Goal: Task Accomplishment & Management: Book appointment/travel/reservation

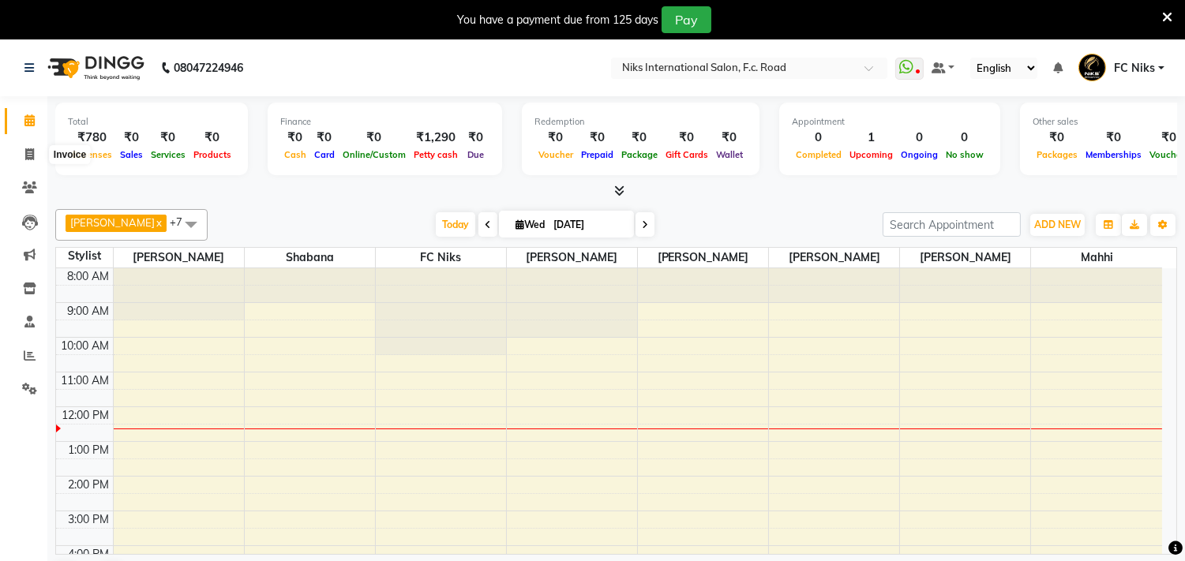
click at [25, 151] on icon at bounding box center [29, 154] width 9 height 12
select select "7"
select select "service"
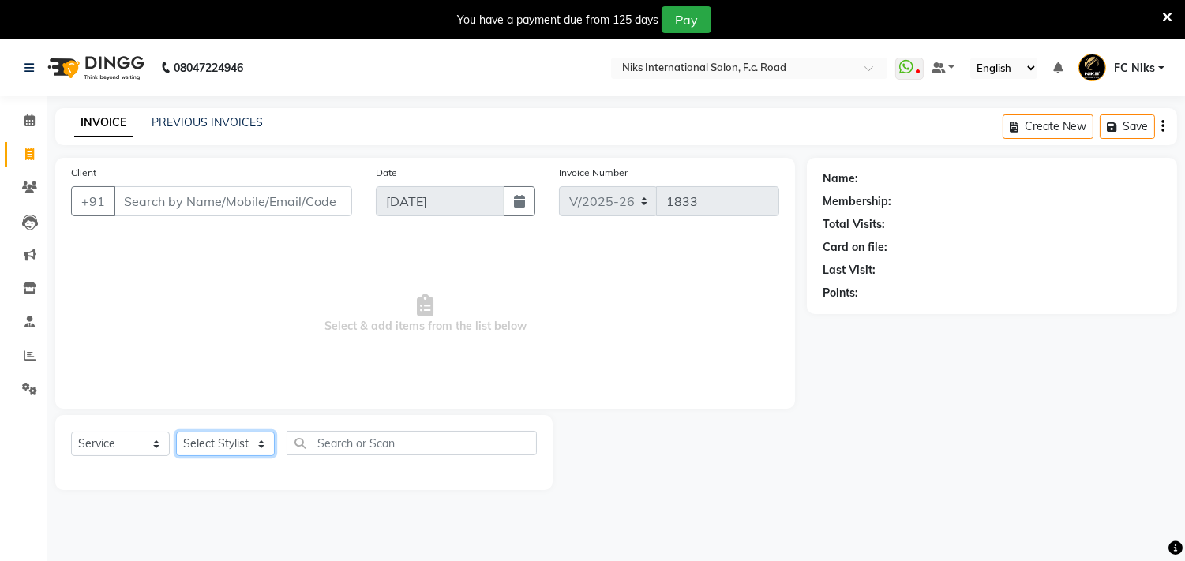
click at [233, 441] on select "Select Stylist [PERSON_NAME] [PERSON_NAME] CA [PERSON_NAME] Niks [PERSON_NAME] …" at bounding box center [225, 444] width 99 height 24
select select "89392"
click at [176, 433] on select "Select Stylist [PERSON_NAME] [PERSON_NAME] CA [PERSON_NAME] Niks [PERSON_NAME] …" at bounding box center [225, 444] width 99 height 24
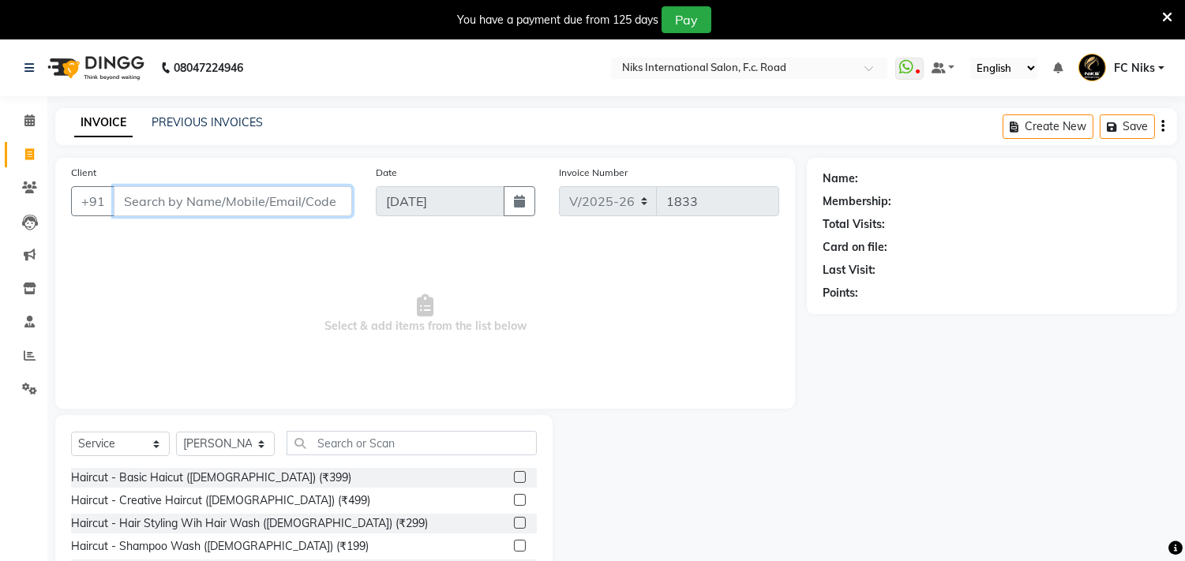
click at [221, 212] on input "Client" at bounding box center [233, 201] width 238 height 30
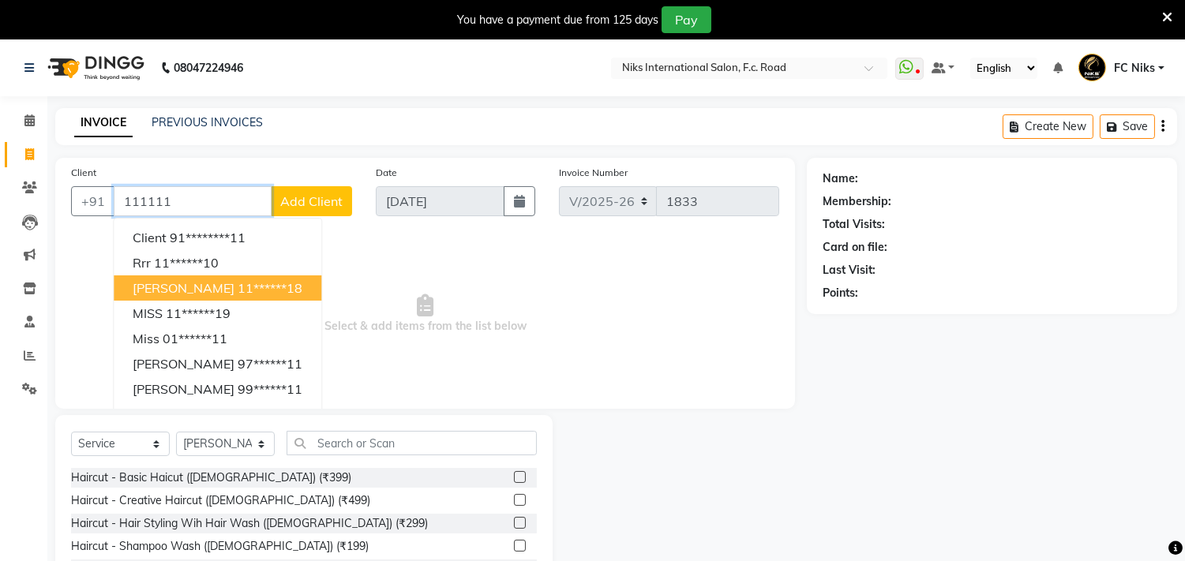
click at [183, 280] on span "[PERSON_NAME]" at bounding box center [184, 288] width 102 height 16
type input "11******18"
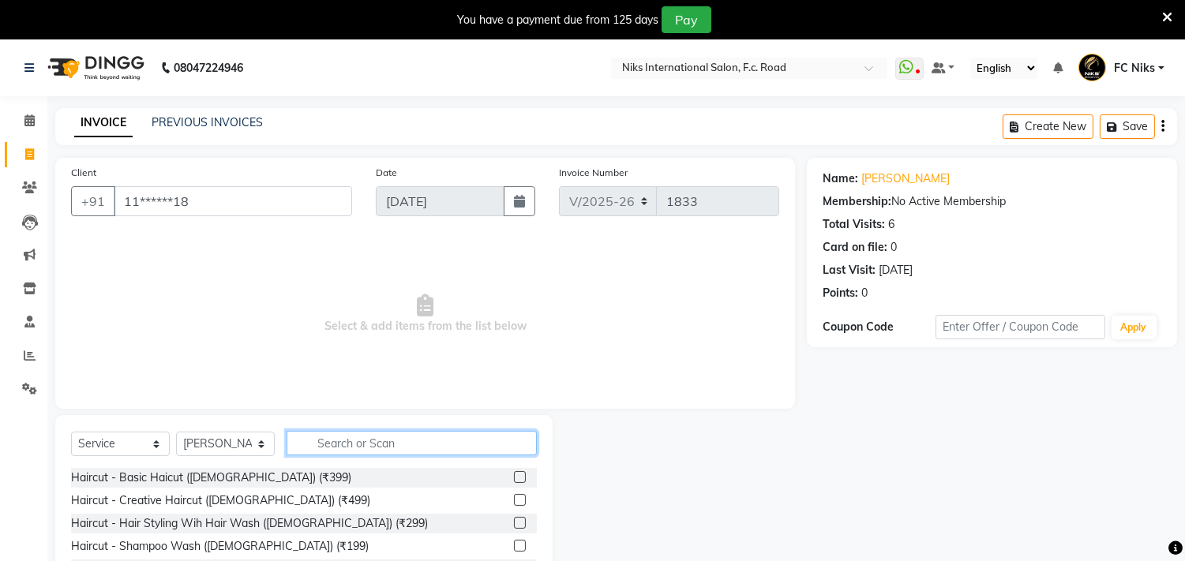
click at [351, 448] on input "text" at bounding box center [412, 443] width 250 height 24
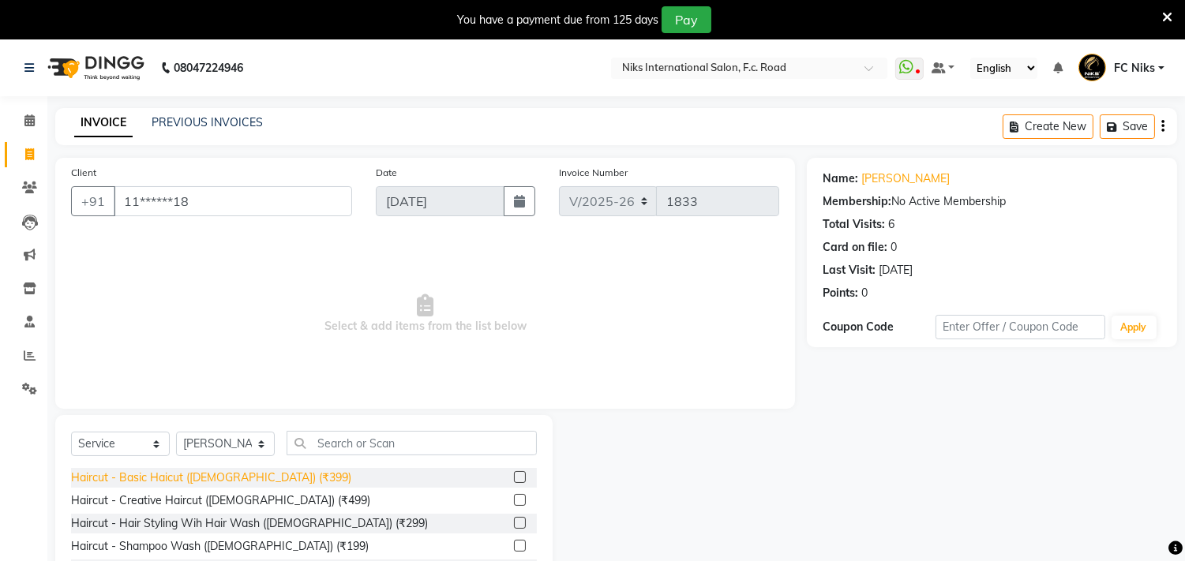
click at [152, 476] on div "Haircut - Basic Haicut ([DEMOGRAPHIC_DATA]) (₹399)" at bounding box center [211, 478] width 280 height 17
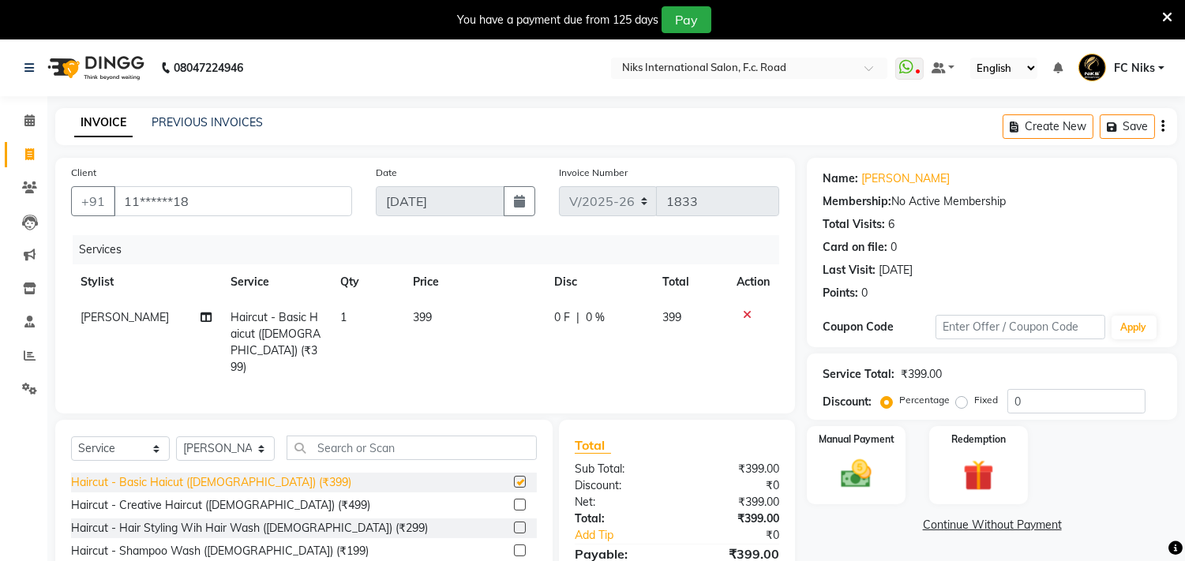
checkbox input "false"
click at [464, 328] on td "399" at bounding box center [474, 342] width 141 height 85
select select "89392"
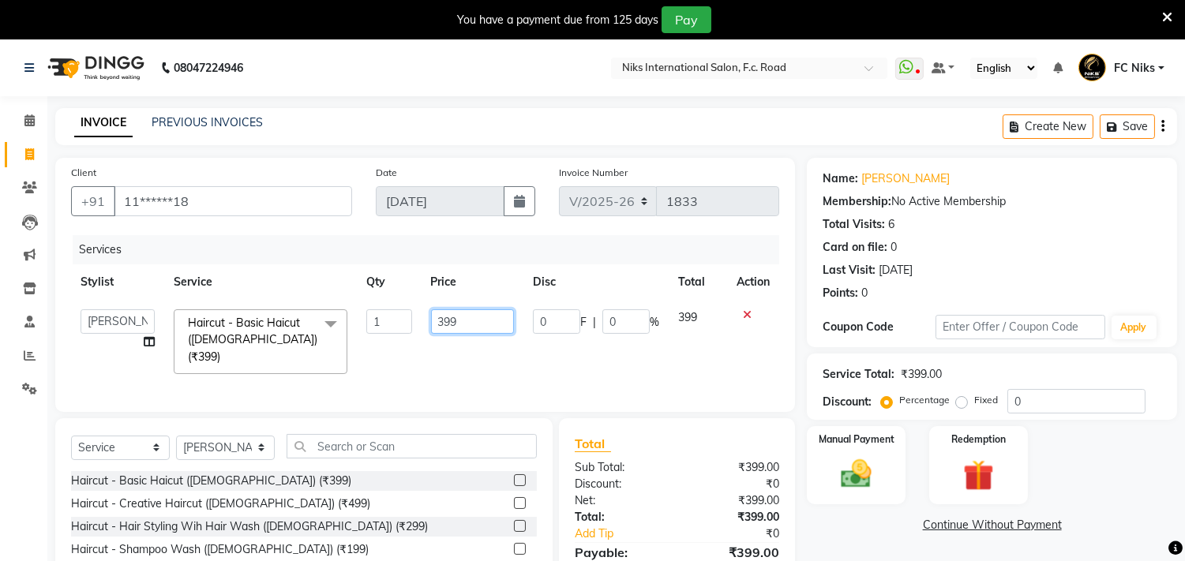
click at [468, 321] on input "399" at bounding box center [472, 322] width 83 height 24
type input "320"
click at [521, 367] on div "Services Stylist Service Qty Price Disc Total Action Abhishek [PERSON_NAME] [PE…" at bounding box center [425, 315] width 708 height 161
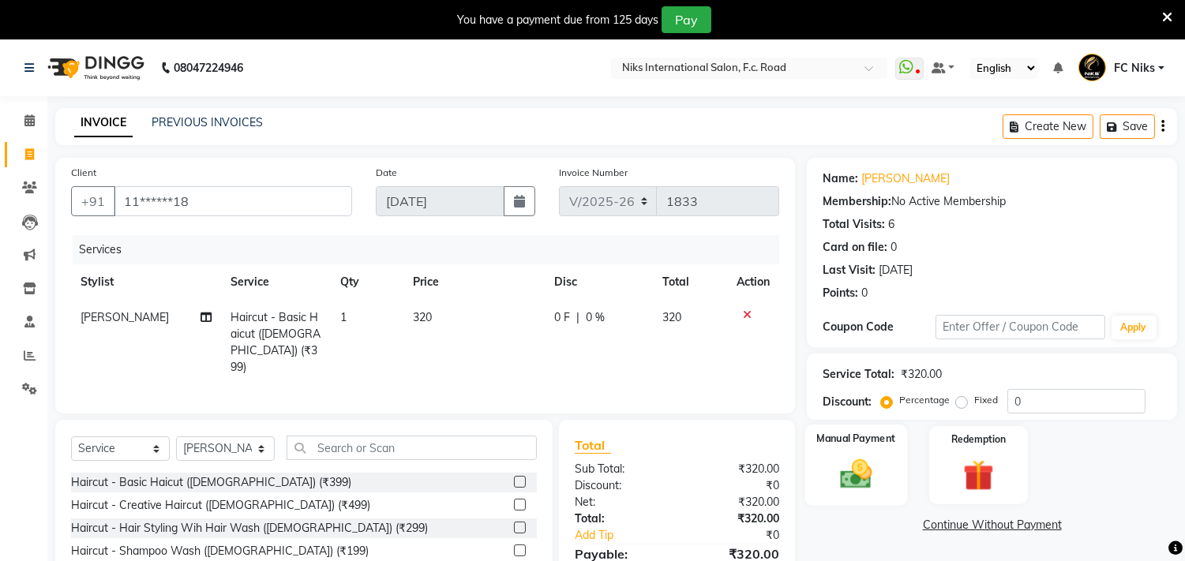
click at [869, 466] on img at bounding box center [857, 474] width 52 height 37
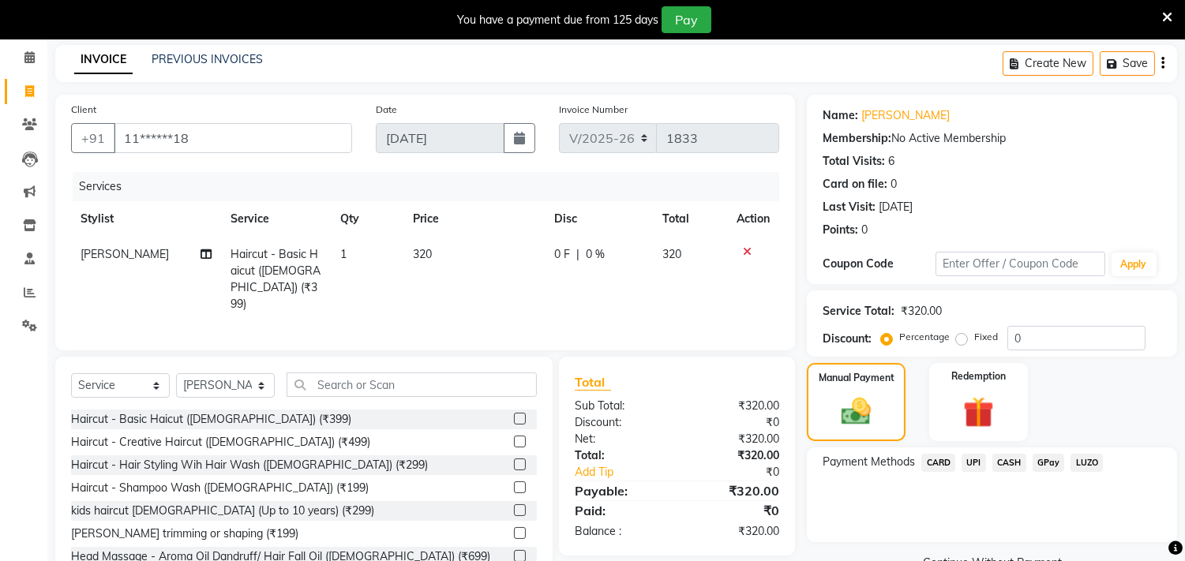
scroll to position [53, 0]
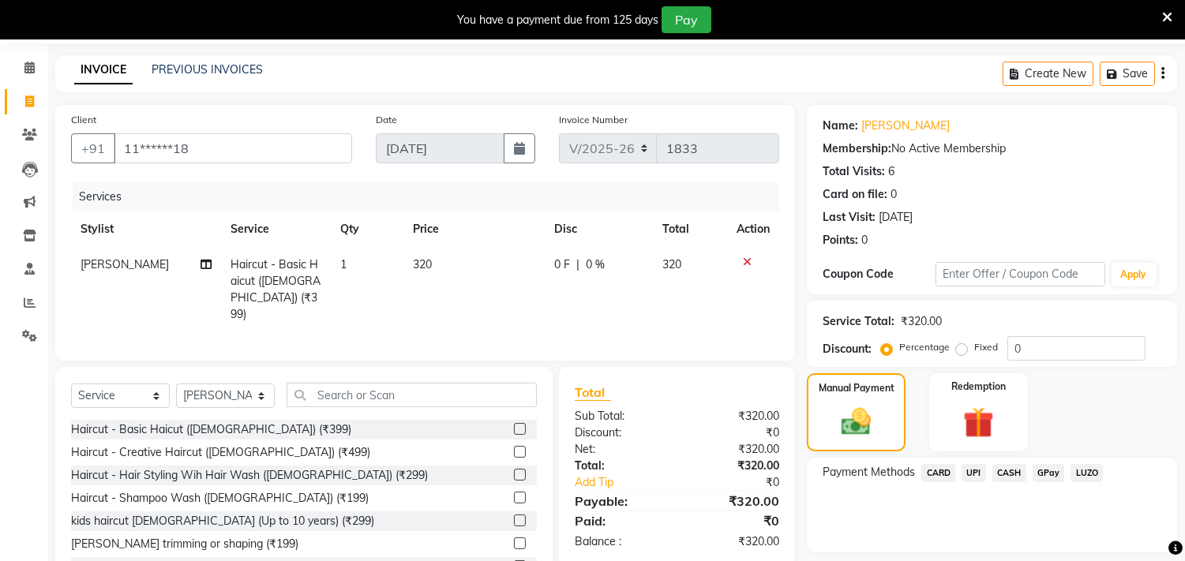
click at [932, 468] on span "CARD" at bounding box center [939, 473] width 34 height 18
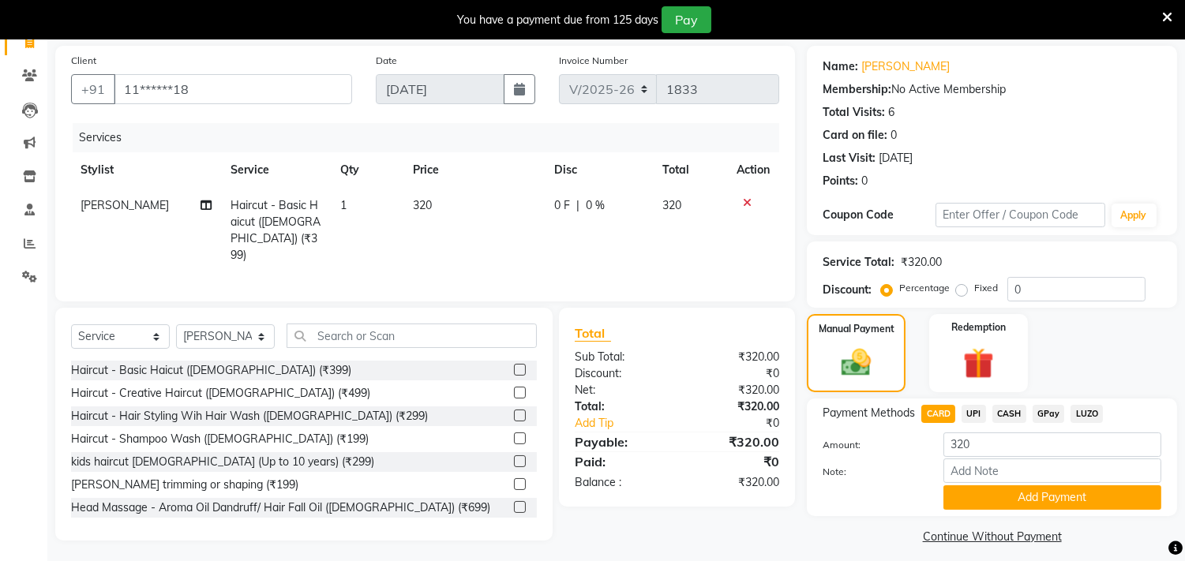
scroll to position [122, 0]
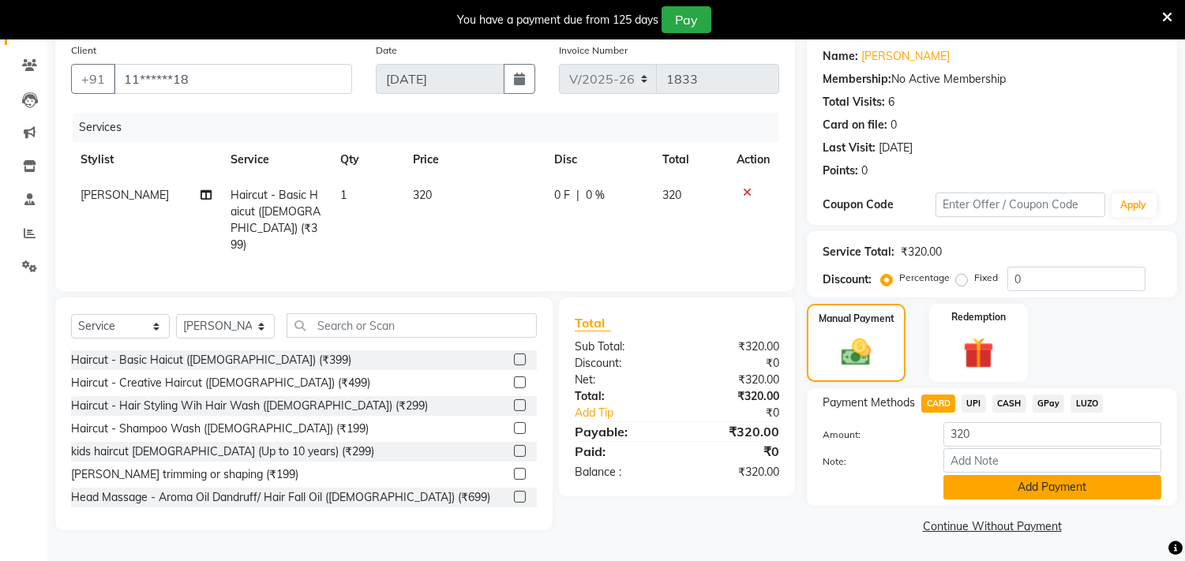
click at [972, 482] on button "Add Payment" at bounding box center [1053, 487] width 218 height 24
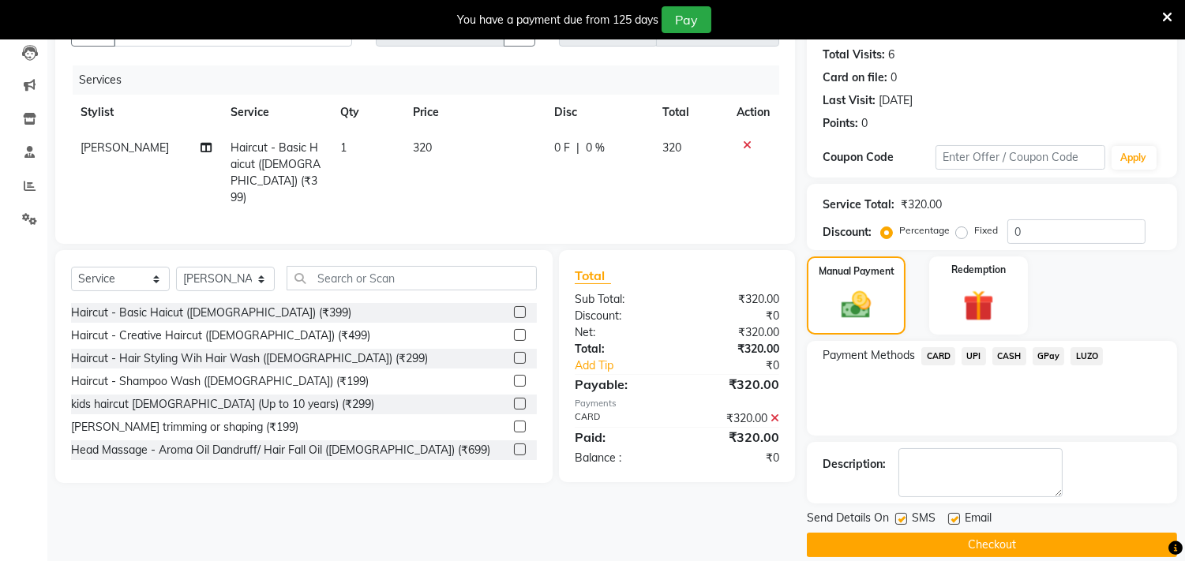
scroll to position [188, 0]
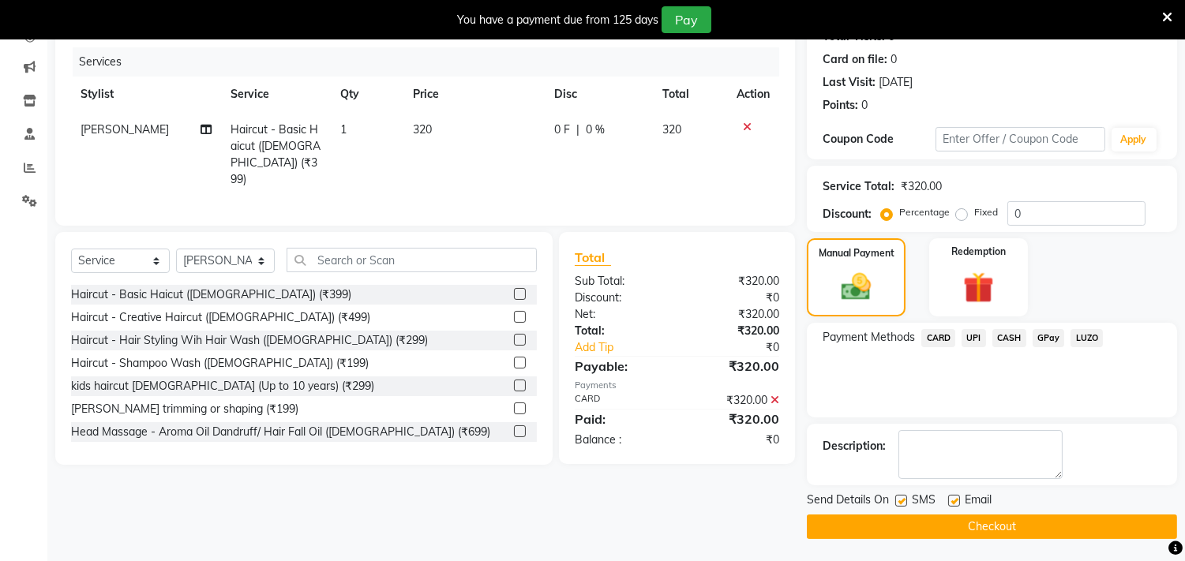
click at [1170, 13] on icon at bounding box center [1167, 17] width 10 height 14
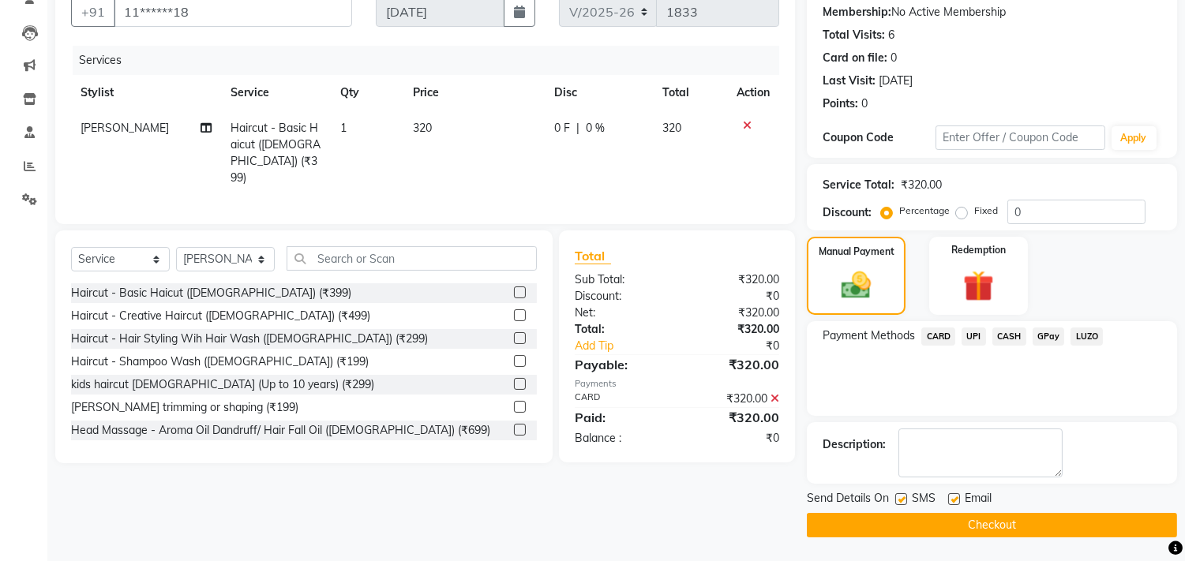
scroll to position [148, 0]
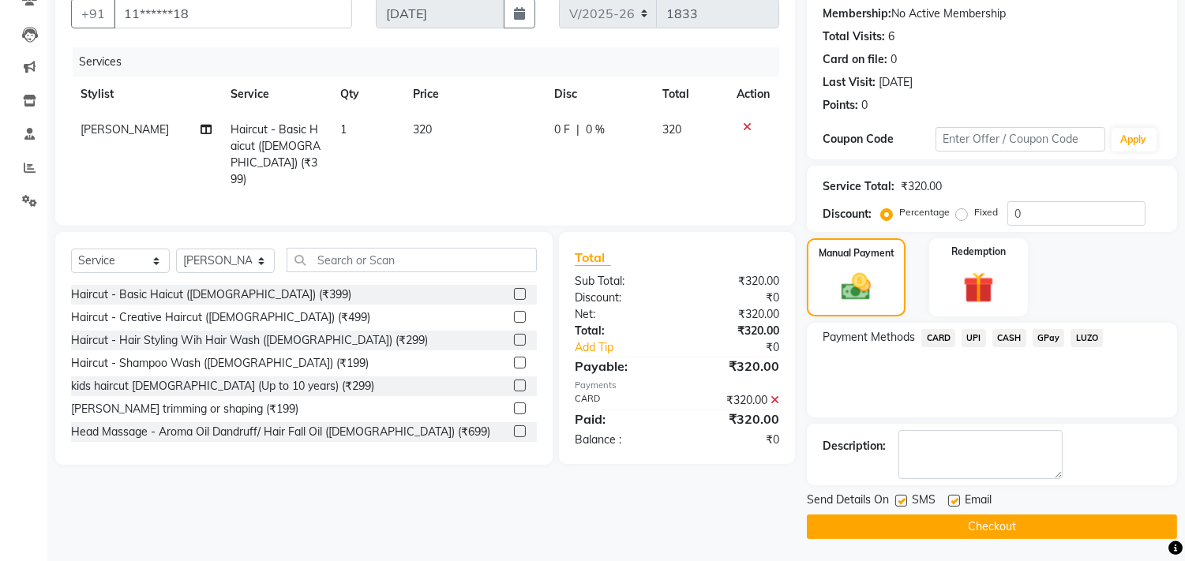
click at [991, 510] on div "Send Details On SMS Email Checkout" at bounding box center [992, 515] width 370 height 47
click at [992, 523] on button "Checkout" at bounding box center [992, 527] width 370 height 24
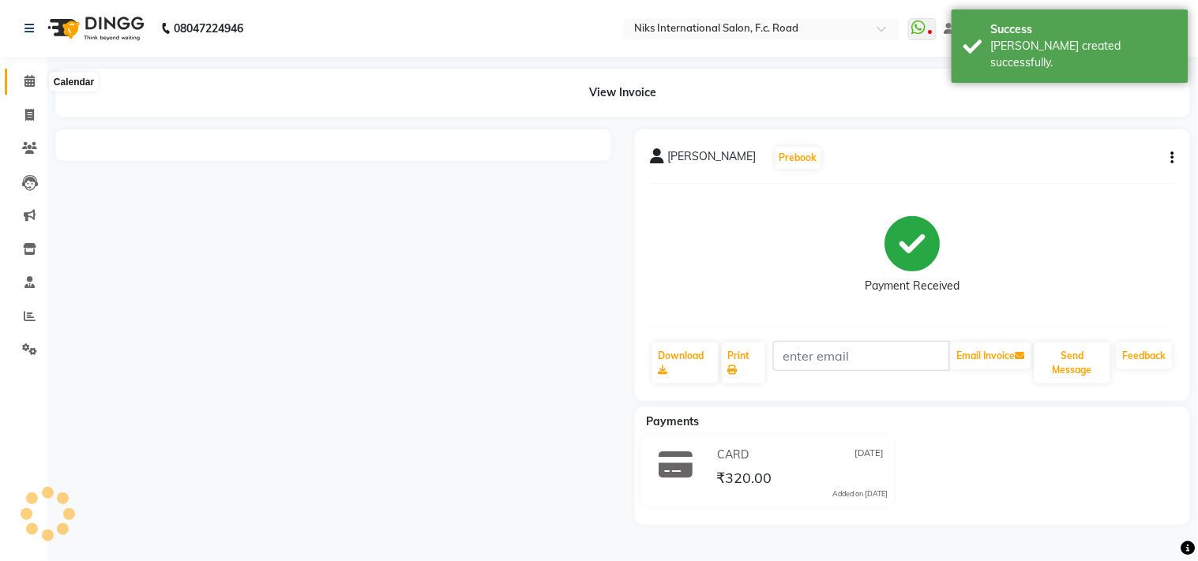
click at [28, 77] on icon at bounding box center [29, 81] width 10 height 12
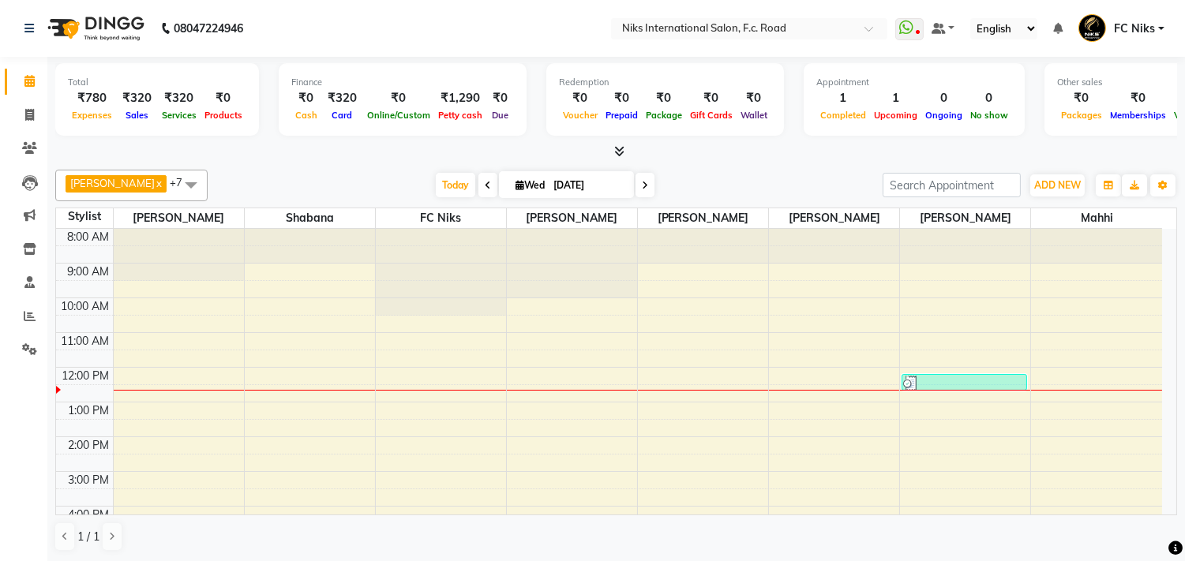
click at [485, 191] on span at bounding box center [488, 185] width 19 height 24
type input "02-09-2025"
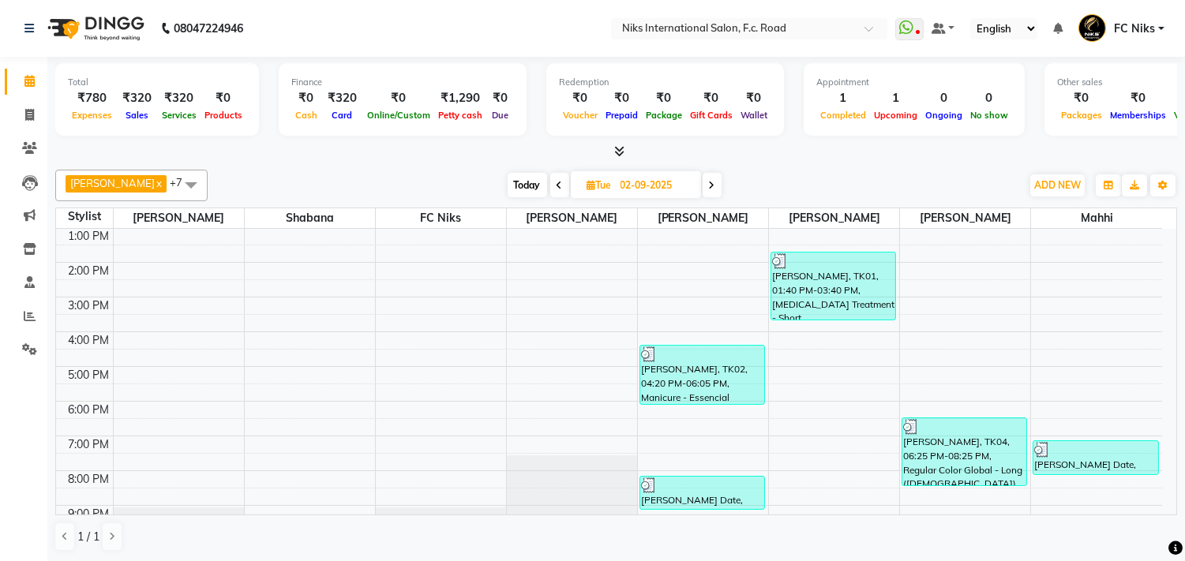
scroll to position [237, 0]
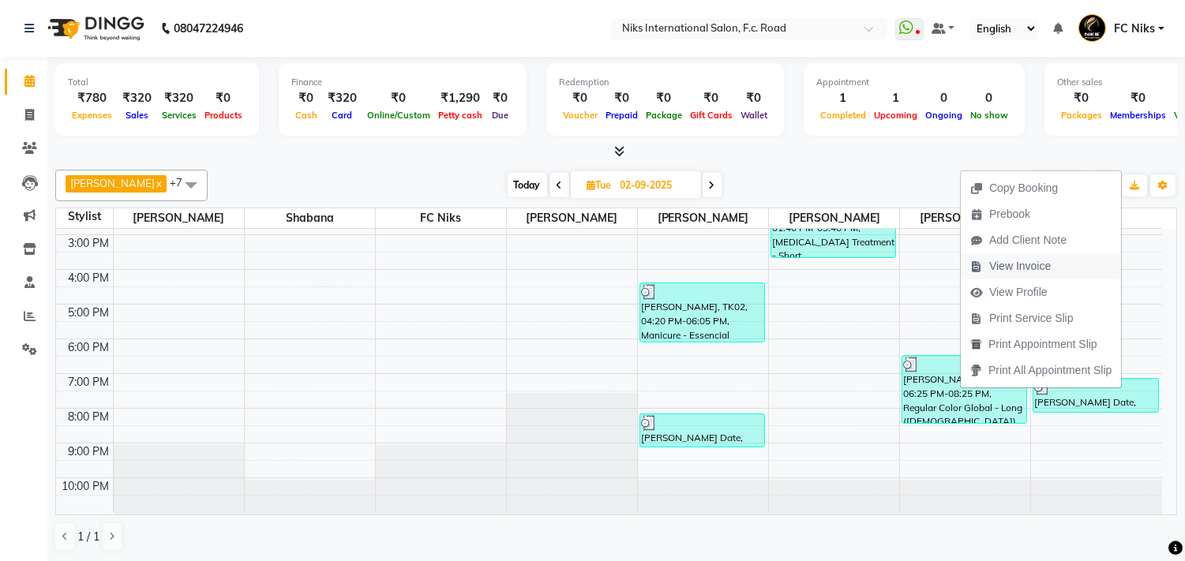
click at [1028, 265] on span "View Invoice" at bounding box center [1021, 266] width 62 height 17
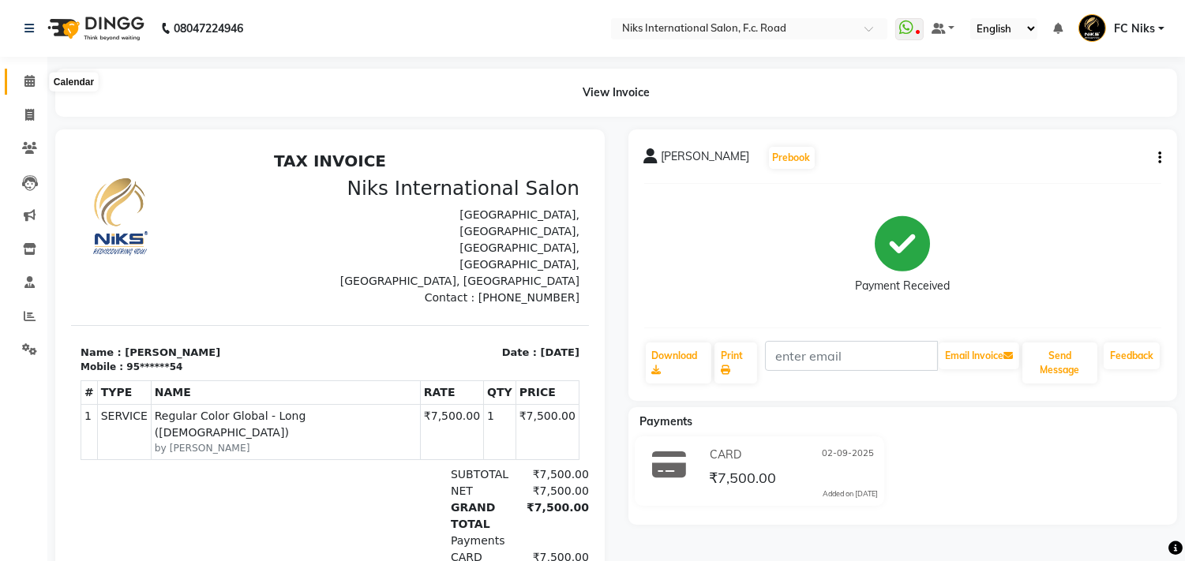
click at [28, 81] on icon at bounding box center [29, 81] width 10 height 12
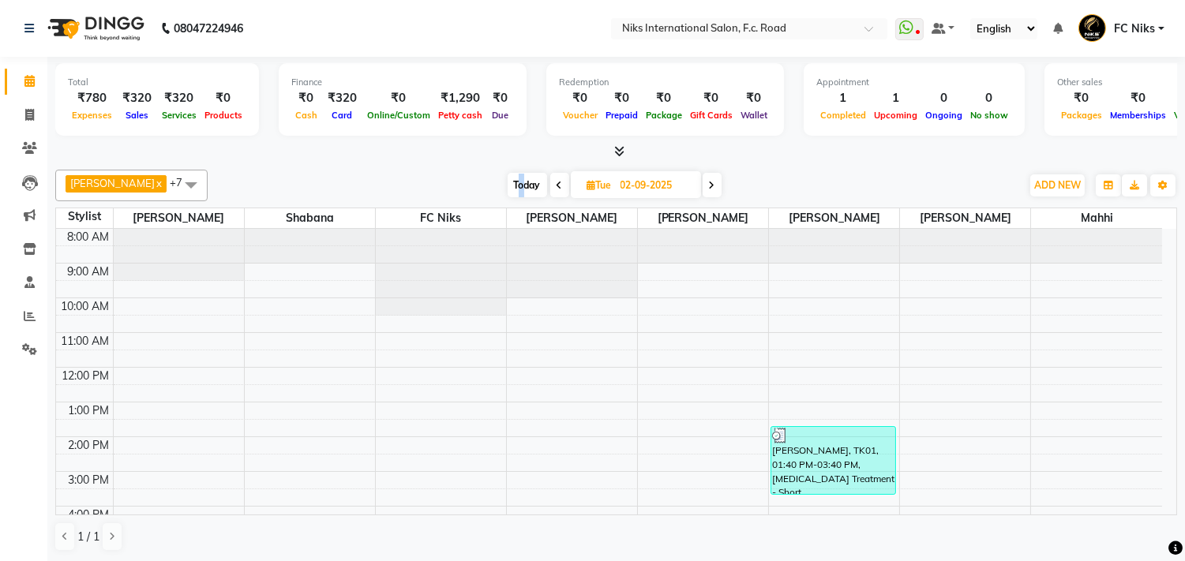
click at [526, 180] on span "Today" at bounding box center [527, 185] width 39 height 24
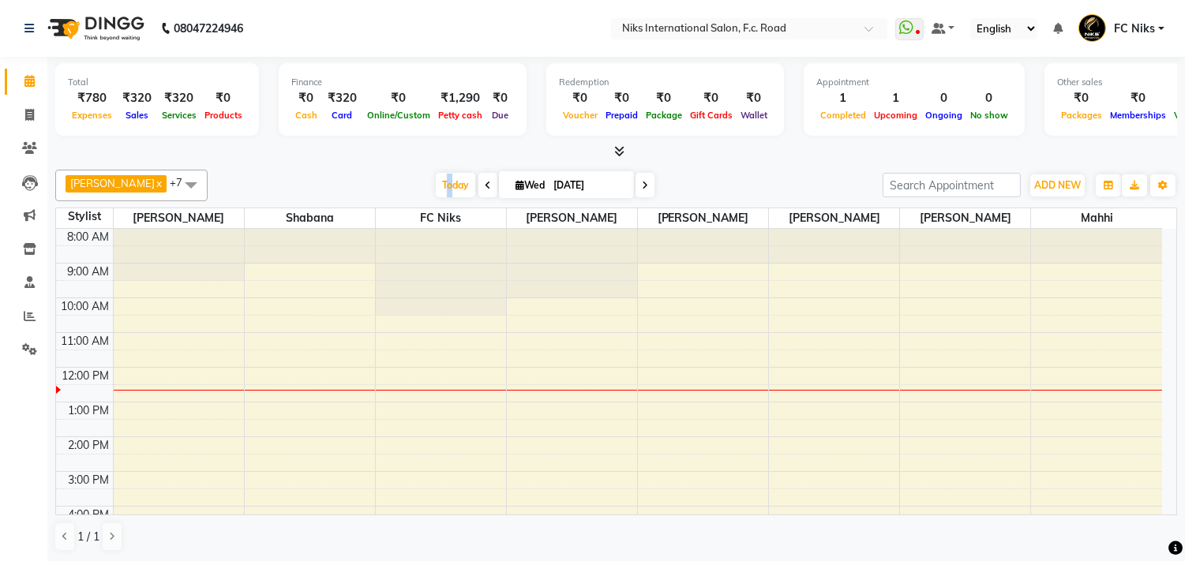
scroll to position [140, 0]
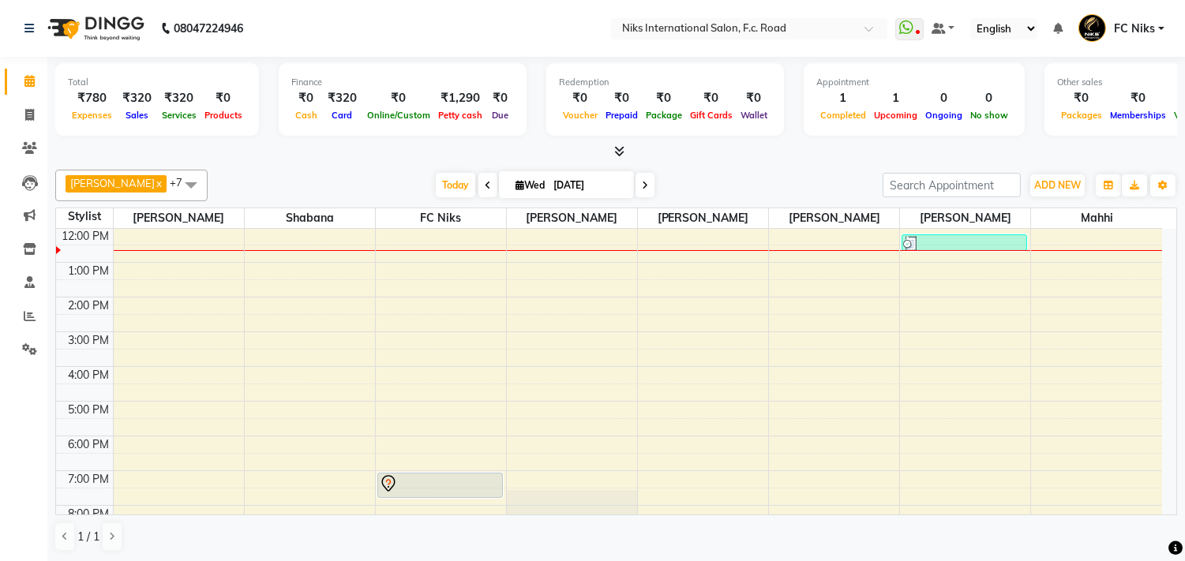
click at [358, 171] on div "[PERSON_NAME] x [PERSON_NAME] x FC Niks x [PERSON_NAME] x [PERSON_NAME] x Mahhi…" at bounding box center [616, 186] width 1122 height 32
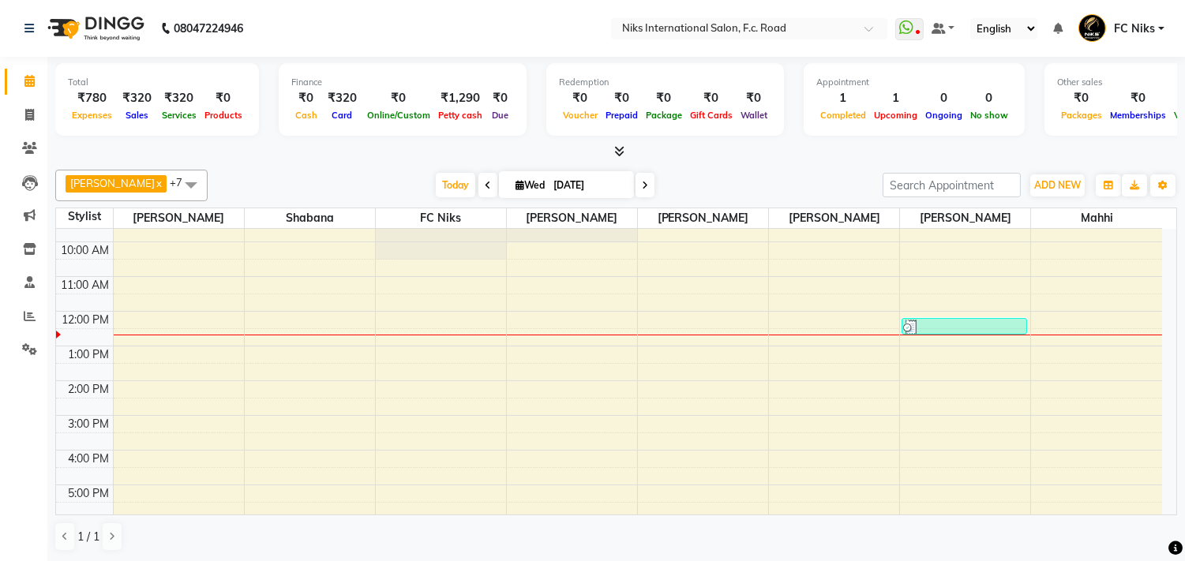
scroll to position [0, 0]
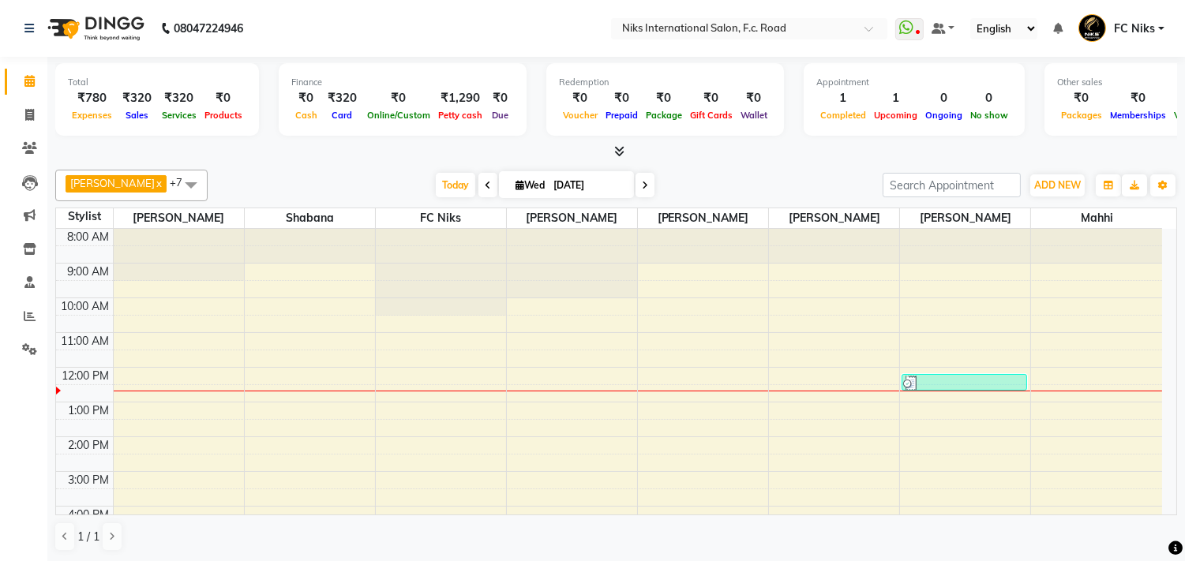
click at [485, 190] on icon at bounding box center [488, 185] width 6 height 9
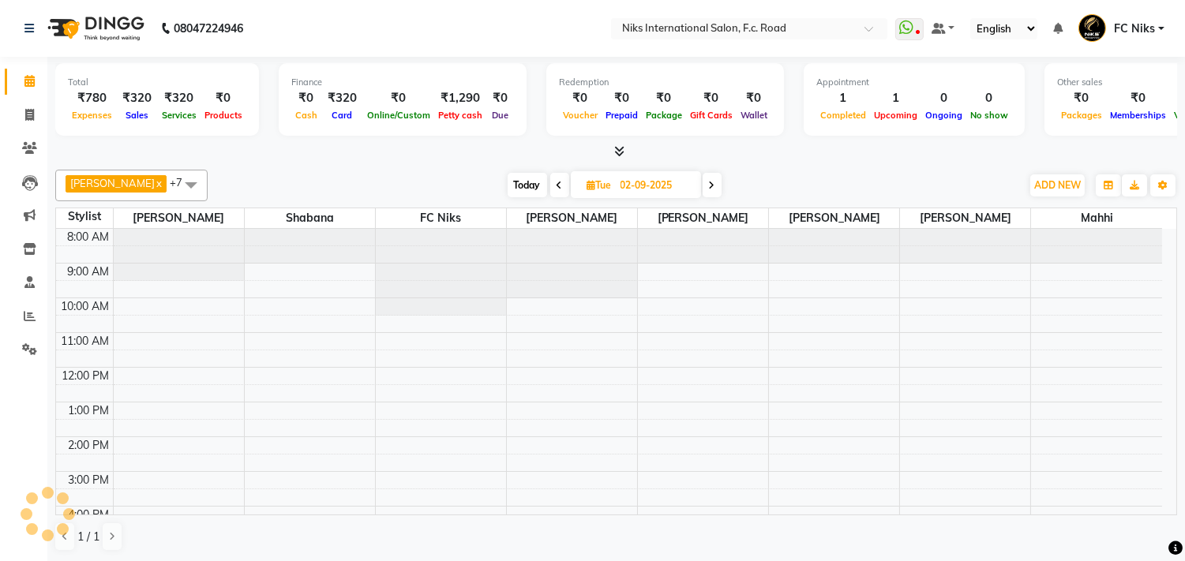
scroll to position [140, 0]
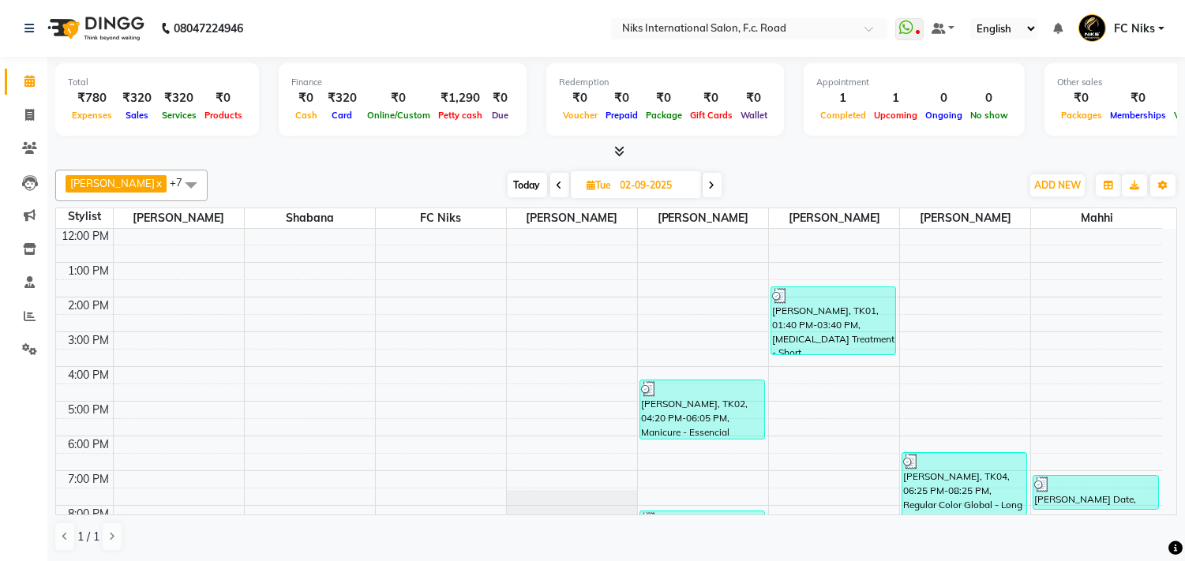
click at [557, 185] on icon at bounding box center [560, 185] width 6 height 9
type input "[DATE]"
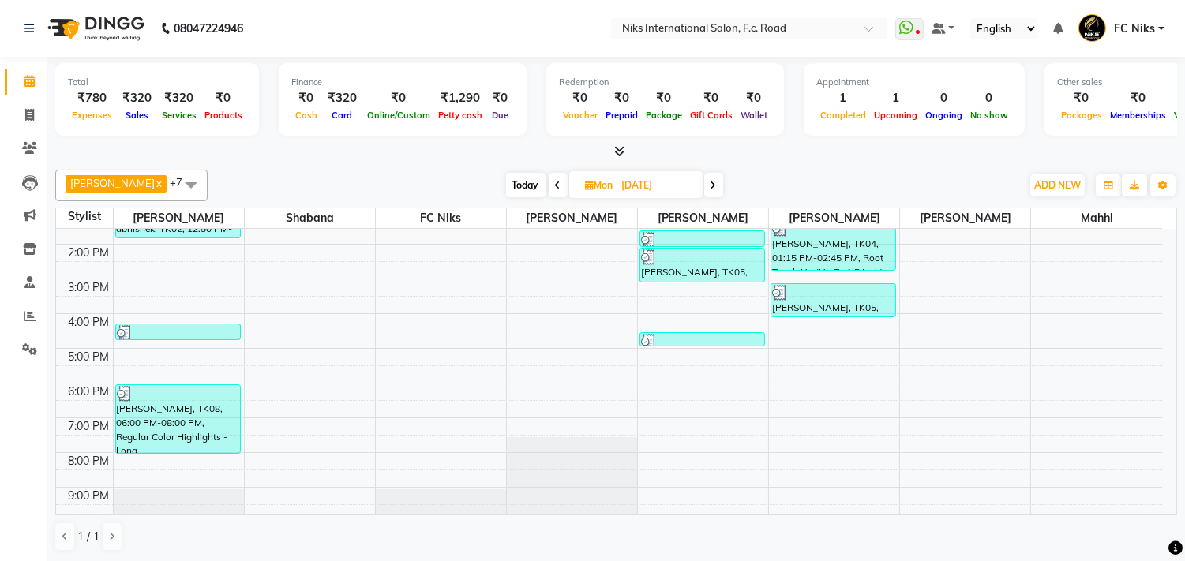
scroll to position [199, 0]
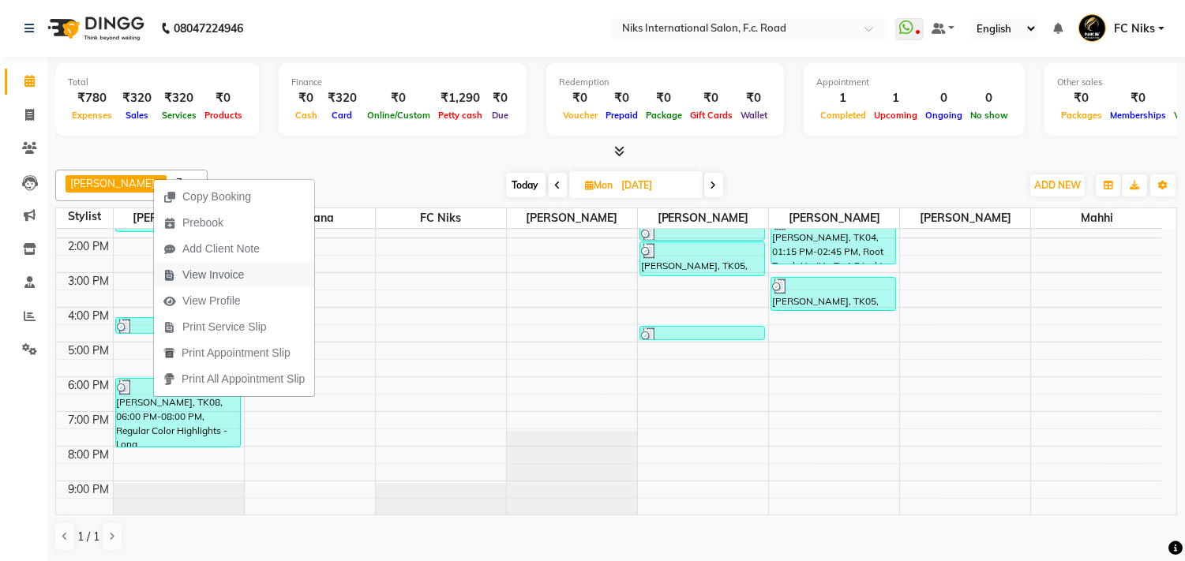
click at [224, 273] on span "View Invoice" at bounding box center [213, 275] width 62 height 17
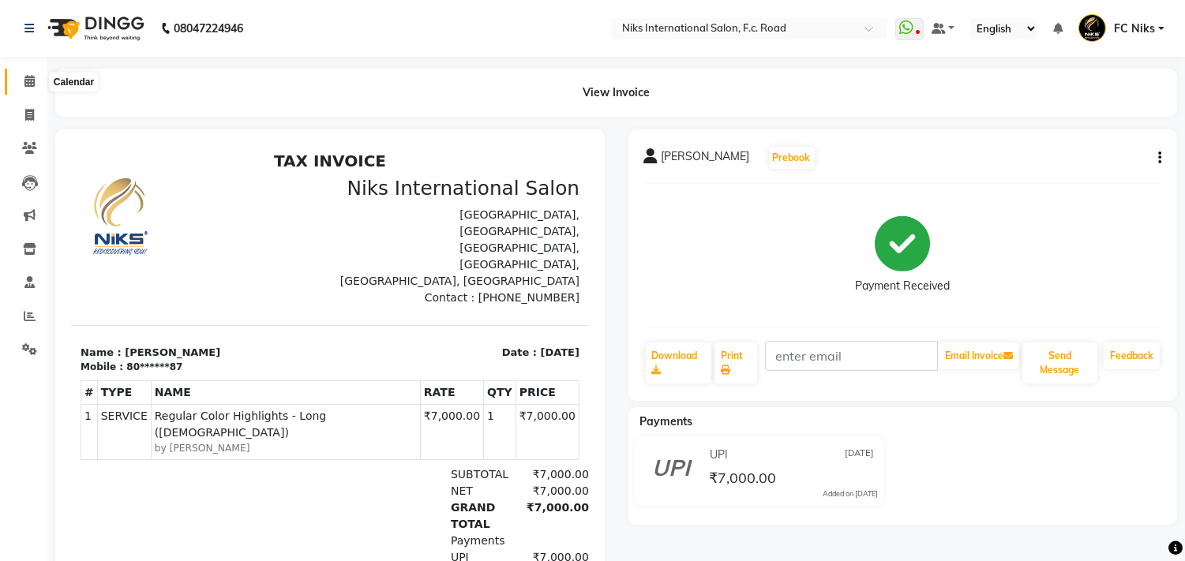
click at [28, 84] on icon at bounding box center [29, 81] width 10 height 12
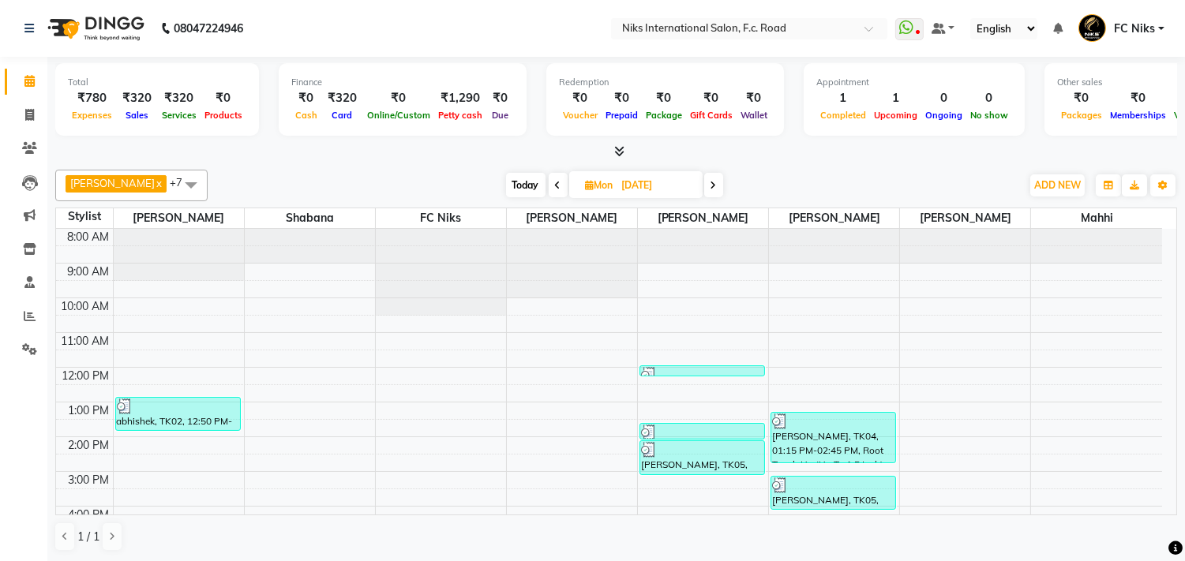
click at [519, 176] on span "Today" at bounding box center [525, 185] width 39 height 24
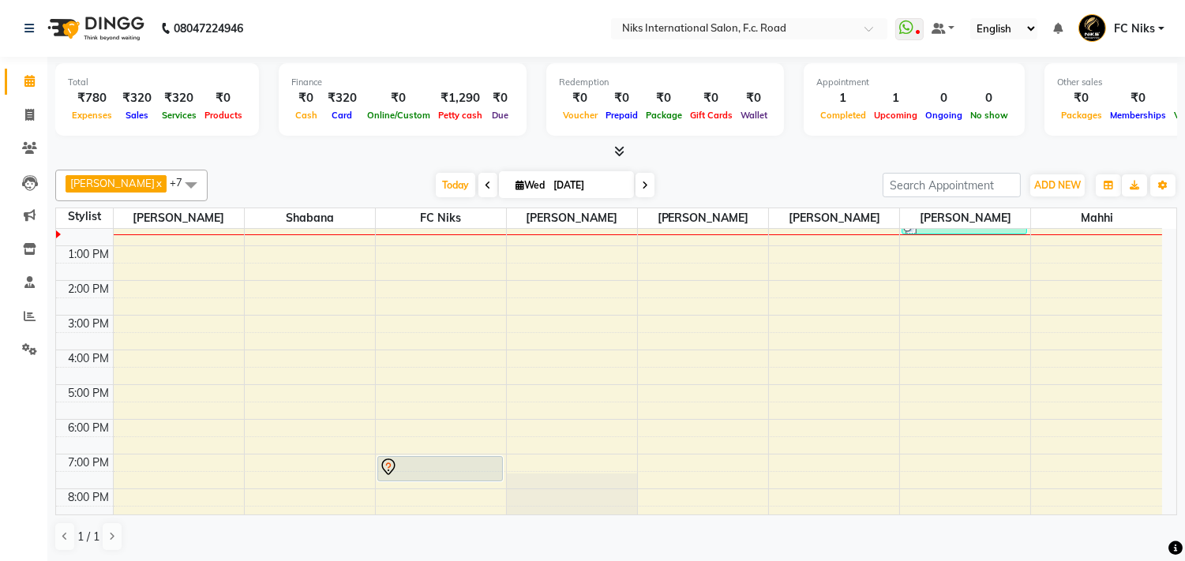
scroll to position [148, 0]
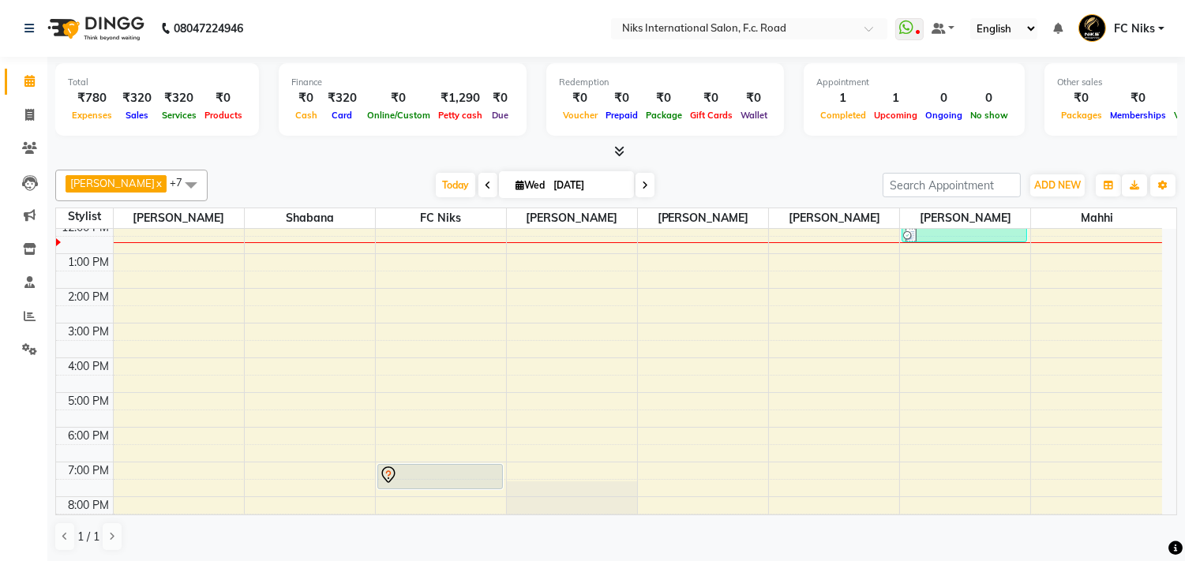
click at [485, 184] on icon at bounding box center [488, 185] width 6 height 9
type input "02-09-2025"
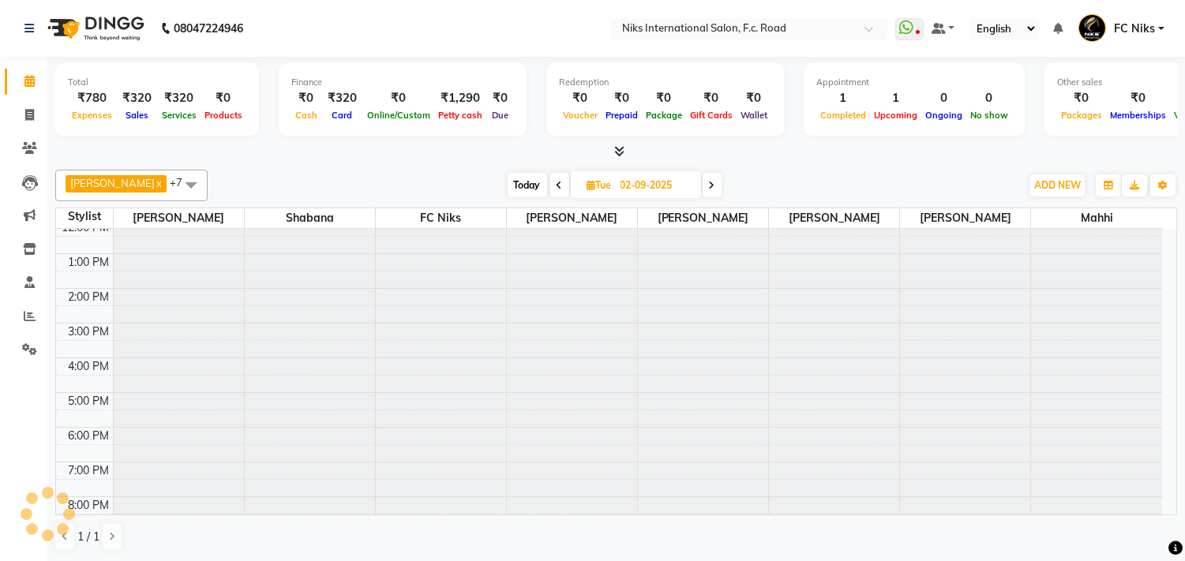
scroll to position [140, 0]
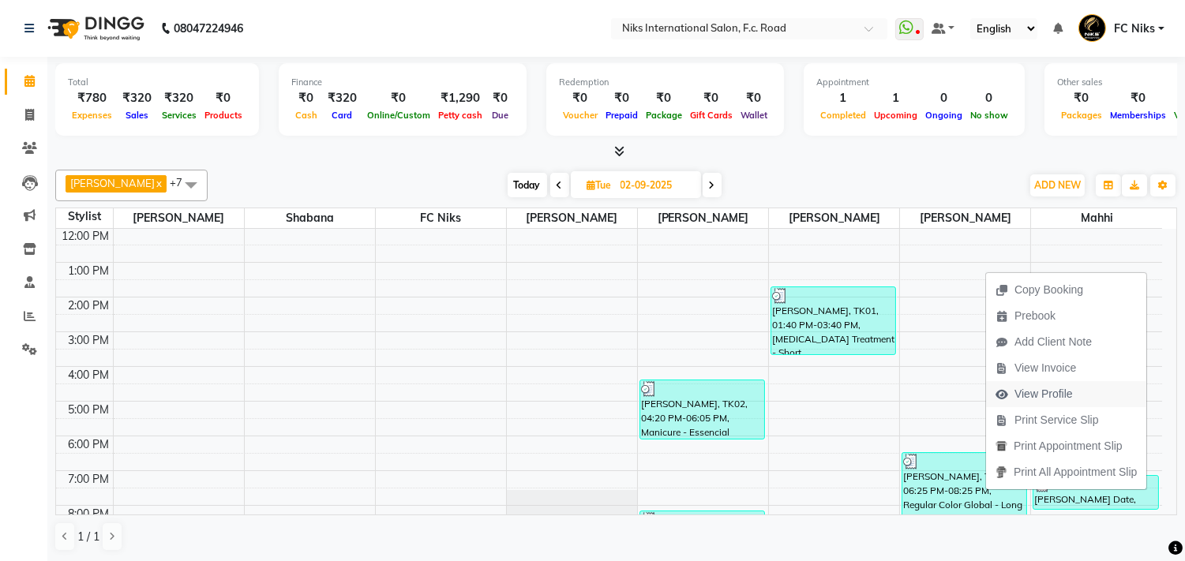
click at [1031, 390] on span "View Profile" at bounding box center [1044, 394] width 58 height 17
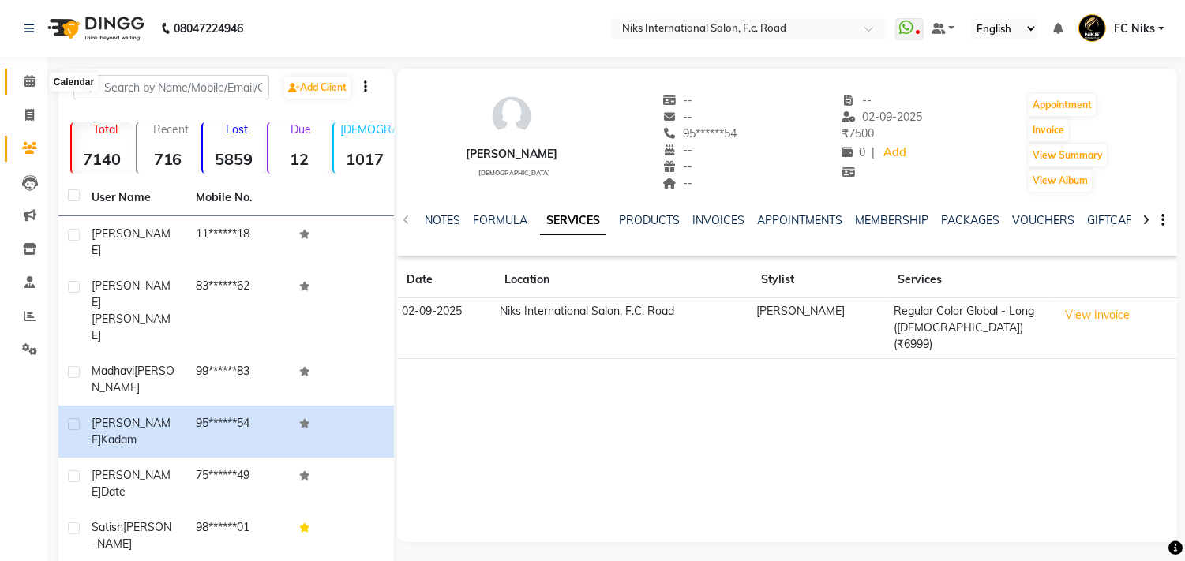
click at [32, 80] on icon at bounding box center [29, 81] width 10 height 12
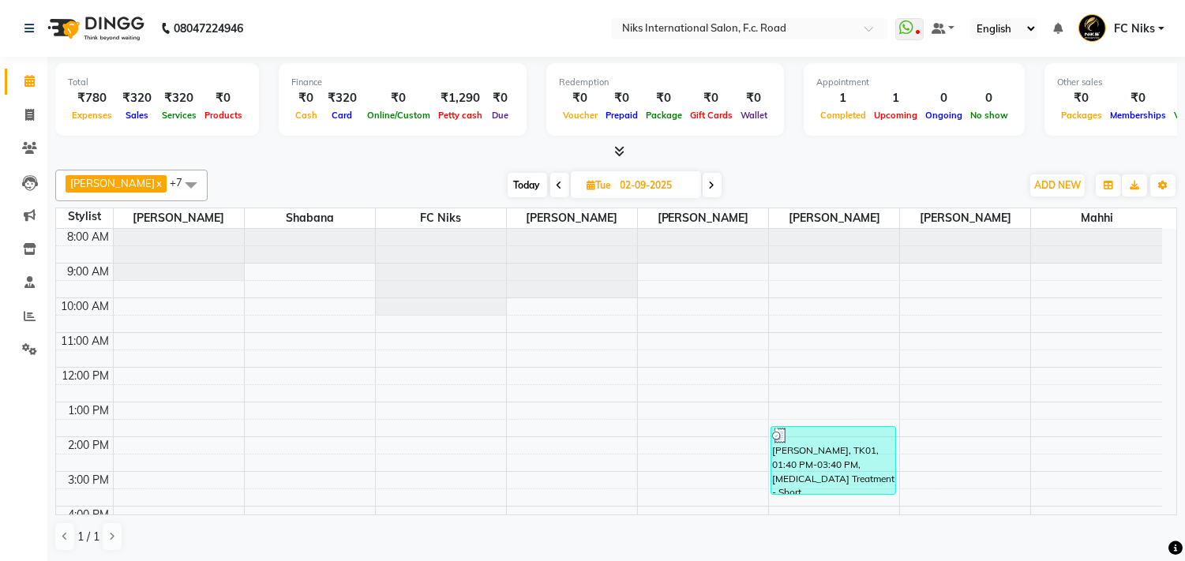
click at [524, 186] on span "Today" at bounding box center [527, 185] width 39 height 24
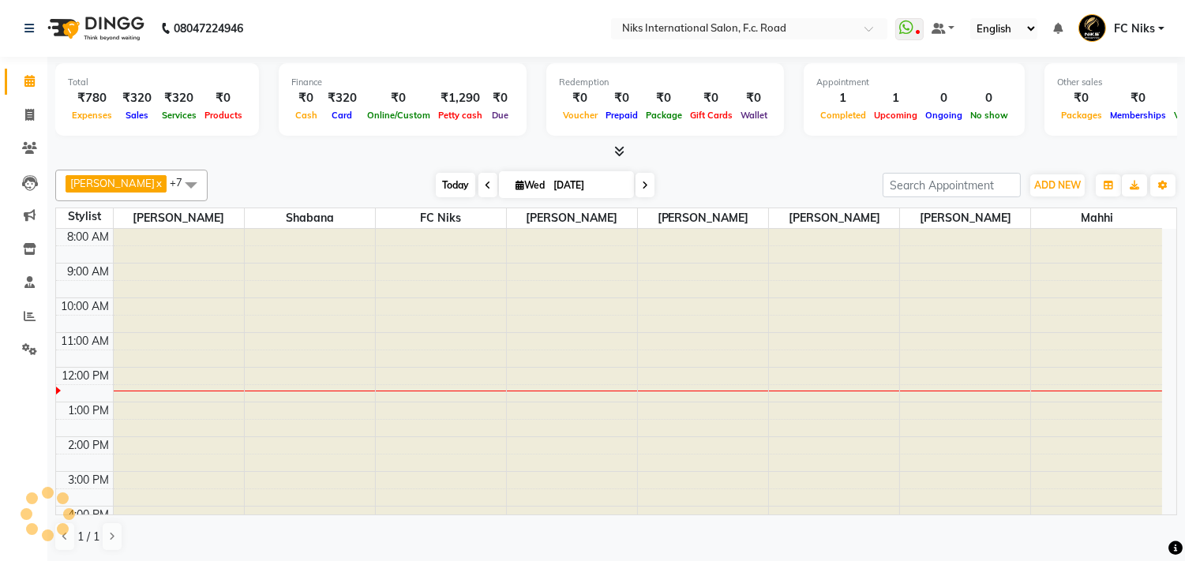
scroll to position [140, 0]
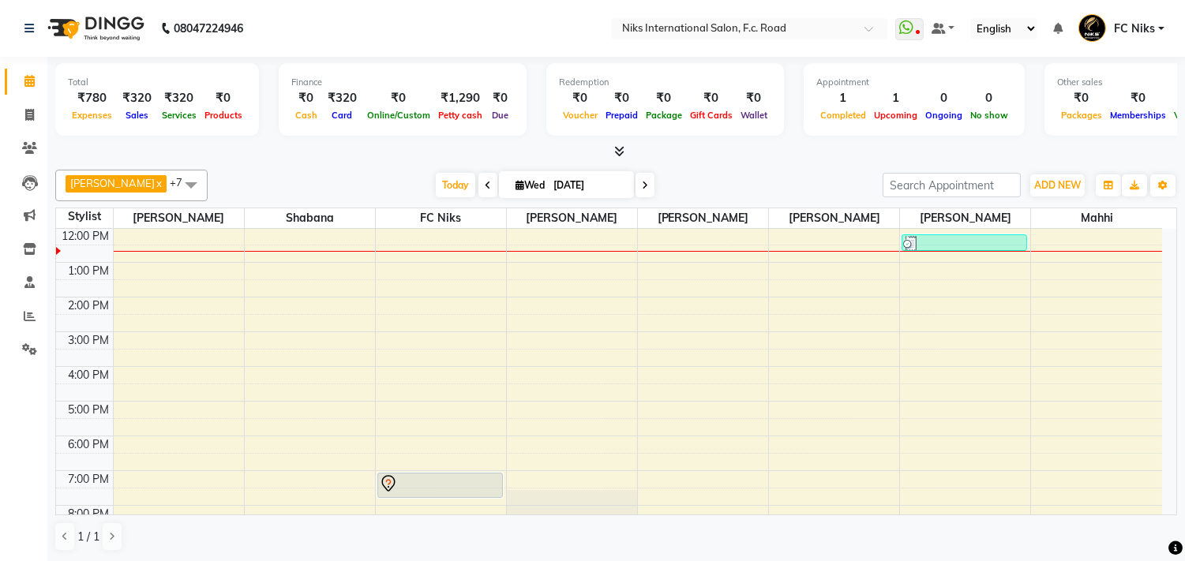
click at [485, 190] on icon at bounding box center [488, 185] width 6 height 9
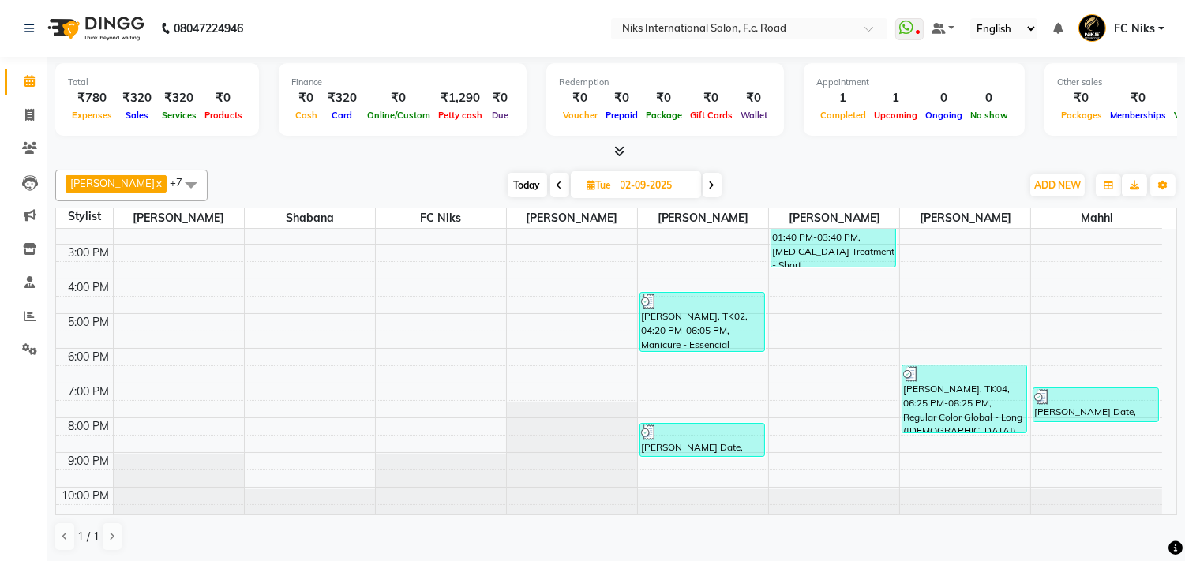
scroll to position [237, 0]
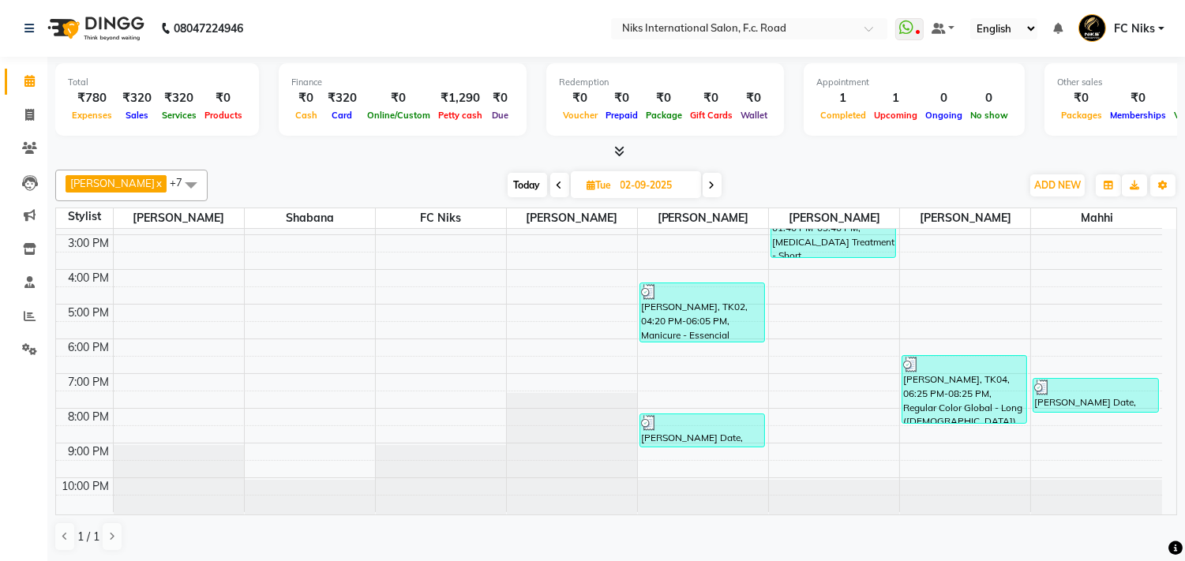
click at [524, 182] on span "Today" at bounding box center [527, 185] width 39 height 24
type input "[DATE]"
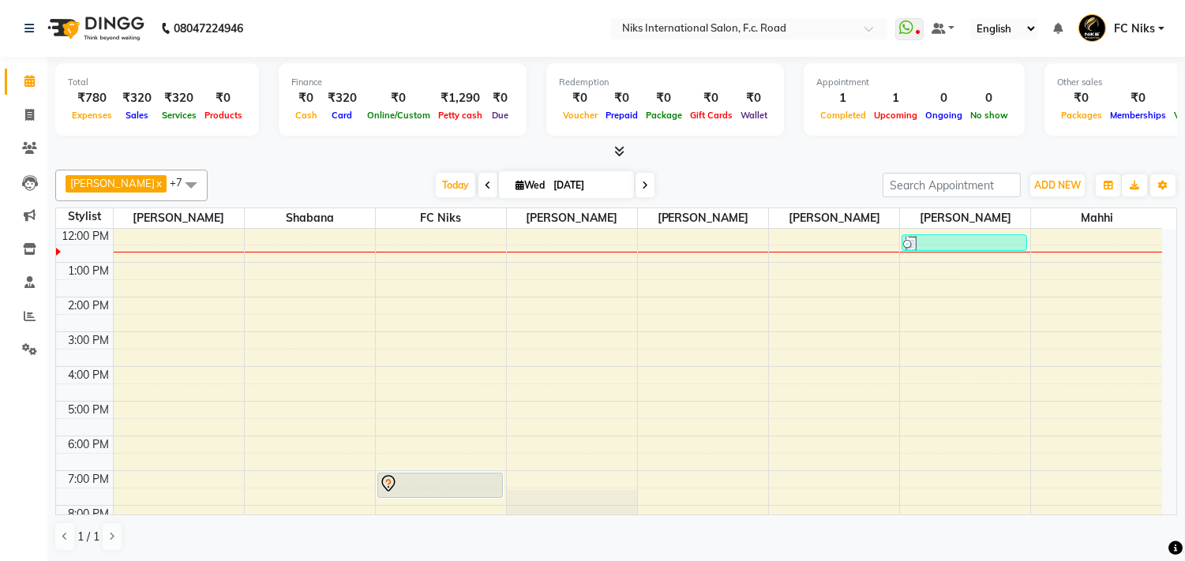
click at [396, 171] on div "[PERSON_NAME] x [PERSON_NAME] x FC Niks x [PERSON_NAME] x [PERSON_NAME] x Mahhi…" at bounding box center [616, 186] width 1122 height 32
click at [193, 371] on div "8:00 AM 9:00 AM 10:00 AM 11:00 AM 12:00 PM 1:00 PM 2:00 PM 3:00 PM 4:00 PM 5:00…" at bounding box center [609, 349] width 1106 height 520
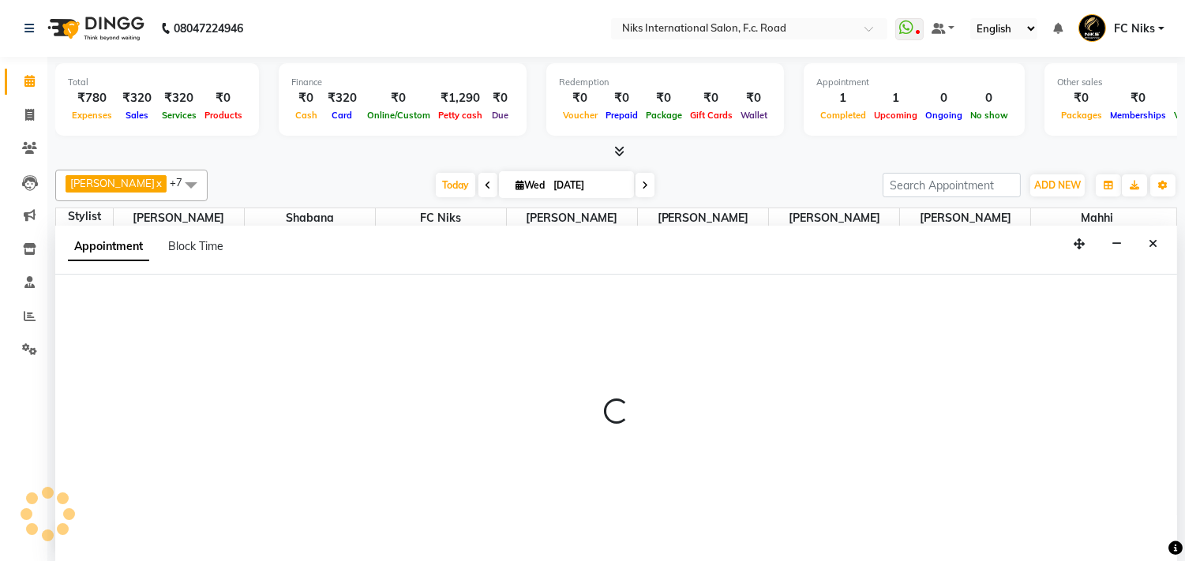
scroll to position [1, 0]
select select "159"
select select "960"
select select "tentative"
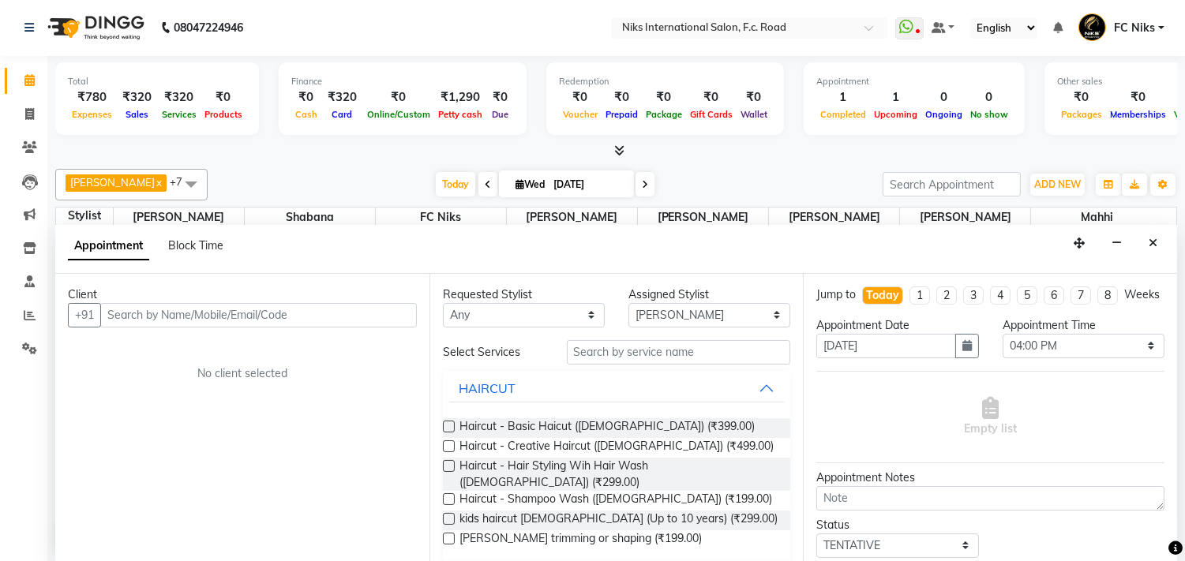
click at [170, 310] on input "text" at bounding box center [258, 315] width 317 height 24
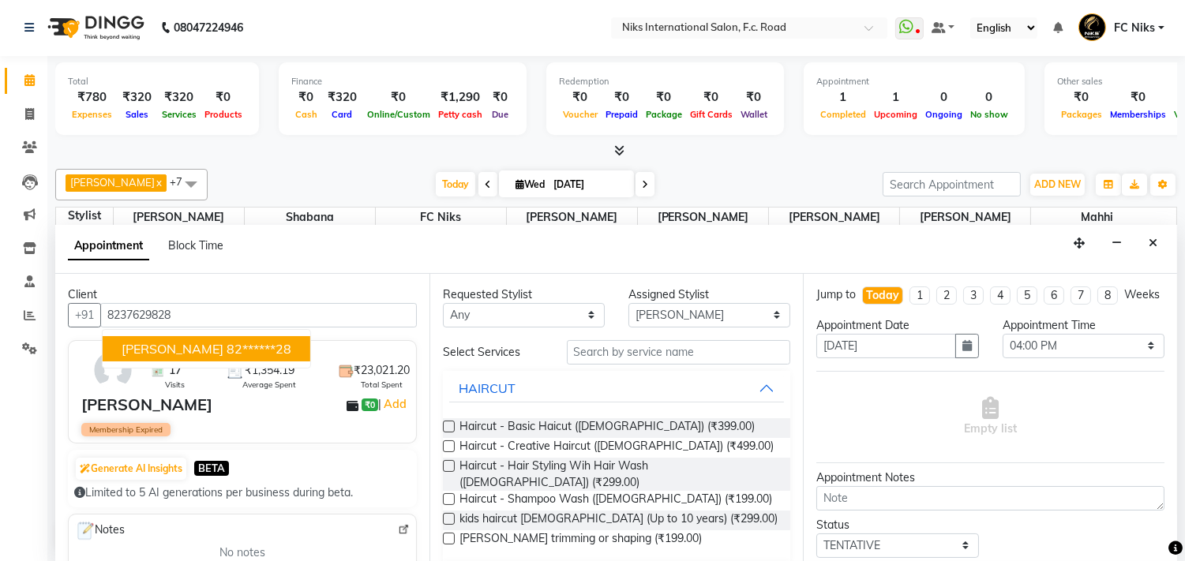
click at [227, 352] on ngb-highlight "82******28" at bounding box center [259, 349] width 65 height 16
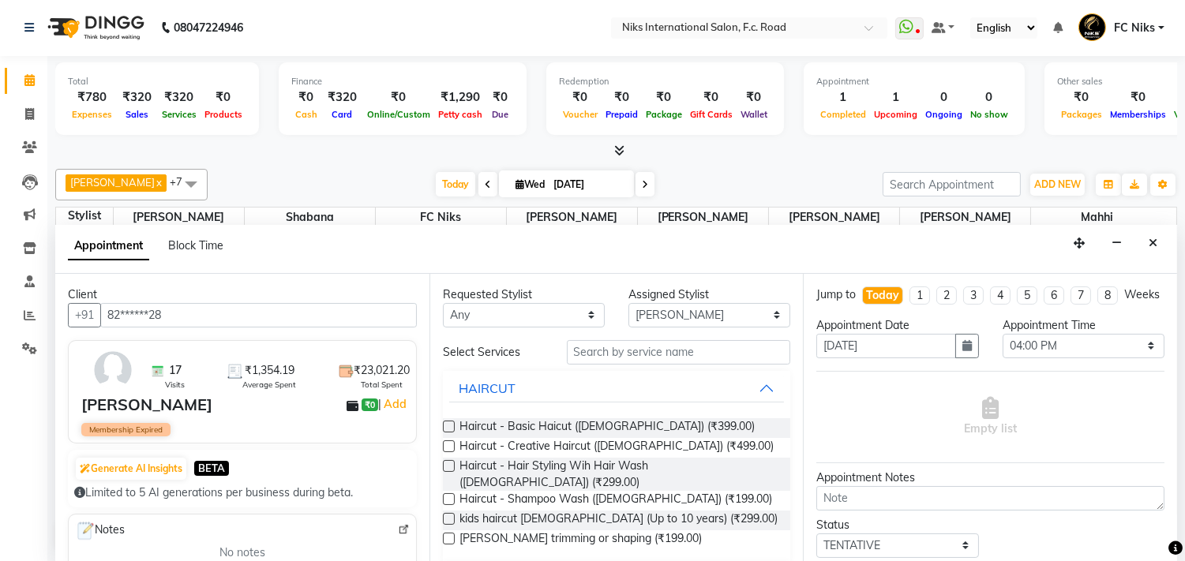
type input "82******28"
click at [601, 355] on input "text" at bounding box center [679, 352] width 224 height 24
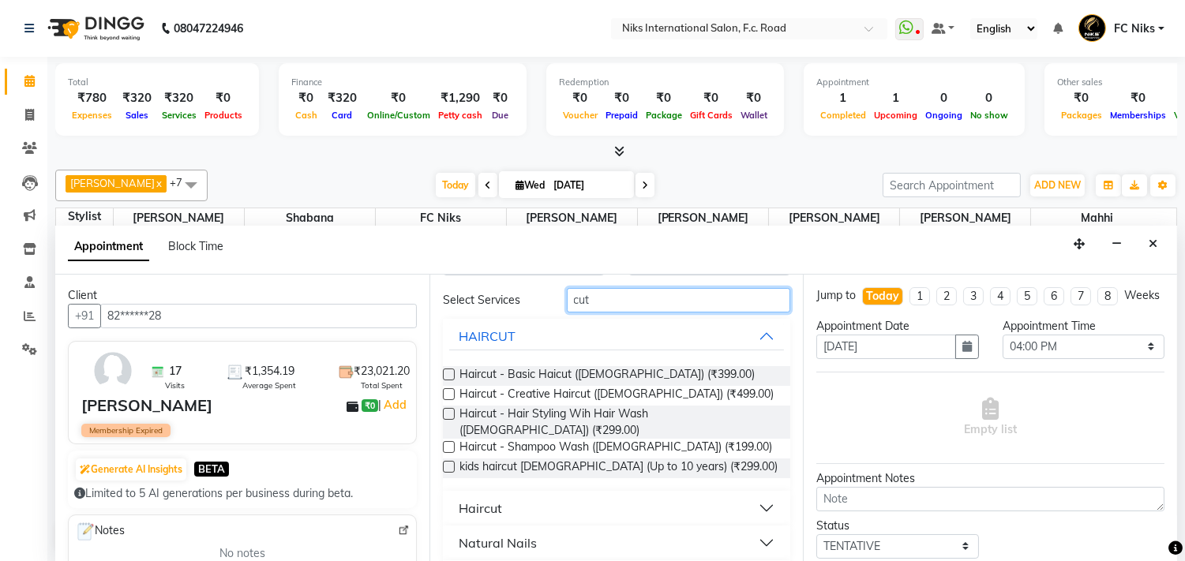
scroll to position [55, 0]
type input "cut"
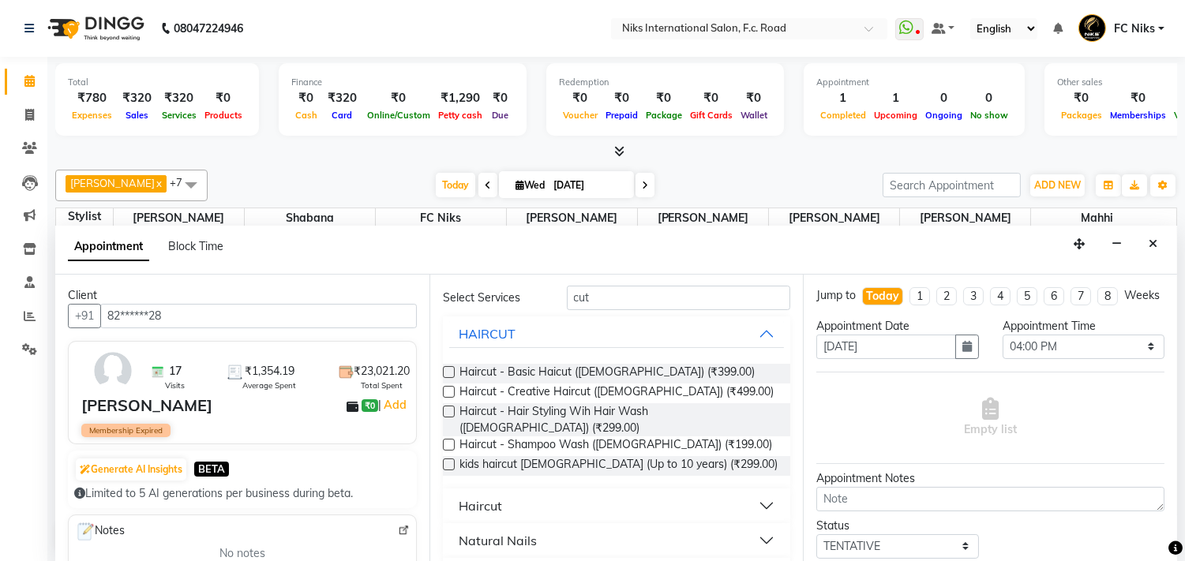
click at [616, 492] on button "Haircut" at bounding box center [617, 506] width 336 height 28
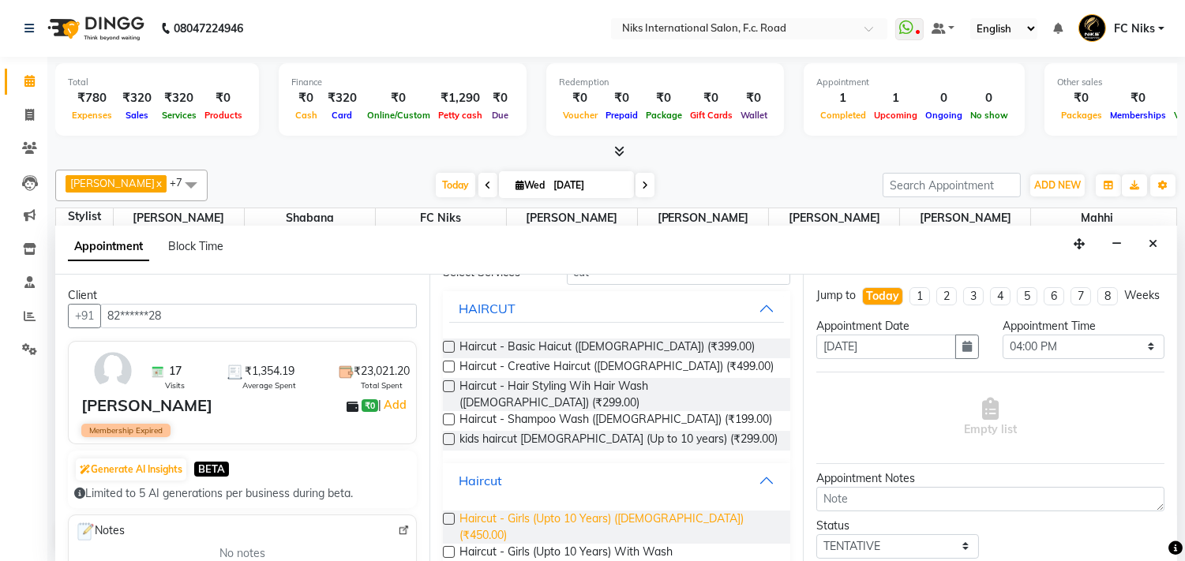
scroll to position [143, 0]
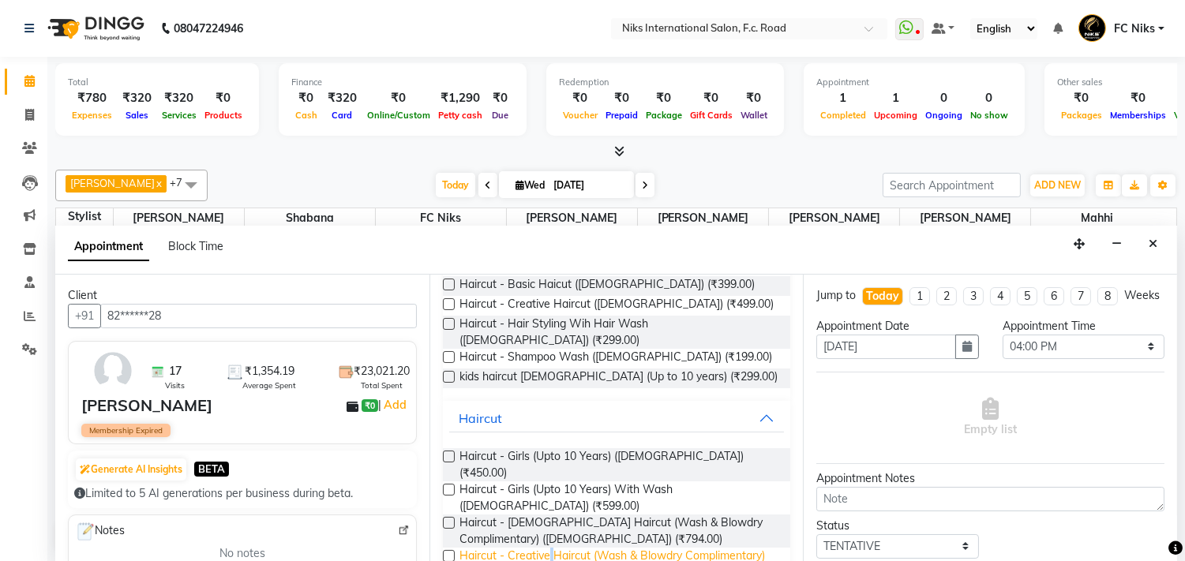
click at [554, 548] on span "Haircut - Creative Haircut (Wash & Blowdry Complimentary) ([DEMOGRAPHIC_DATA]) …" at bounding box center [619, 564] width 319 height 33
checkbox input "false"
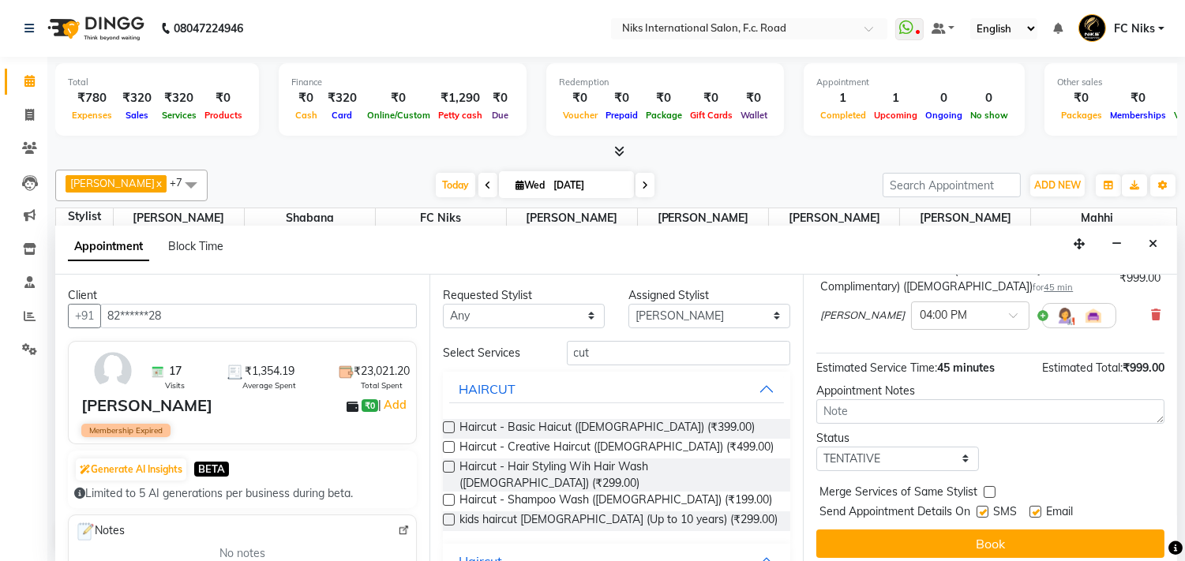
scroll to position [144, 0]
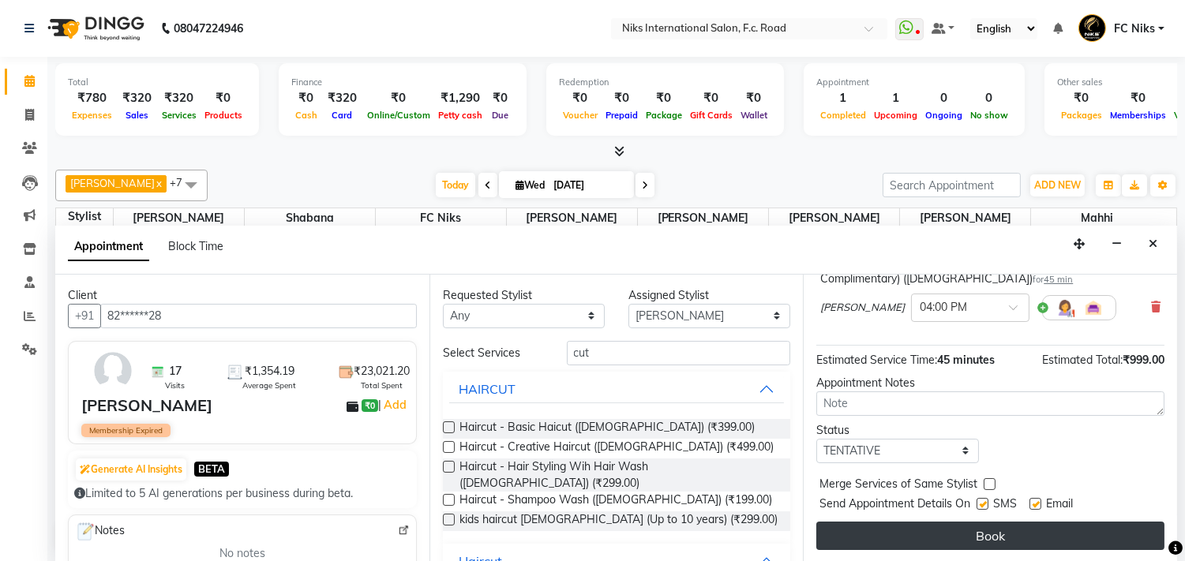
click at [968, 531] on button "Book" at bounding box center [991, 536] width 348 height 28
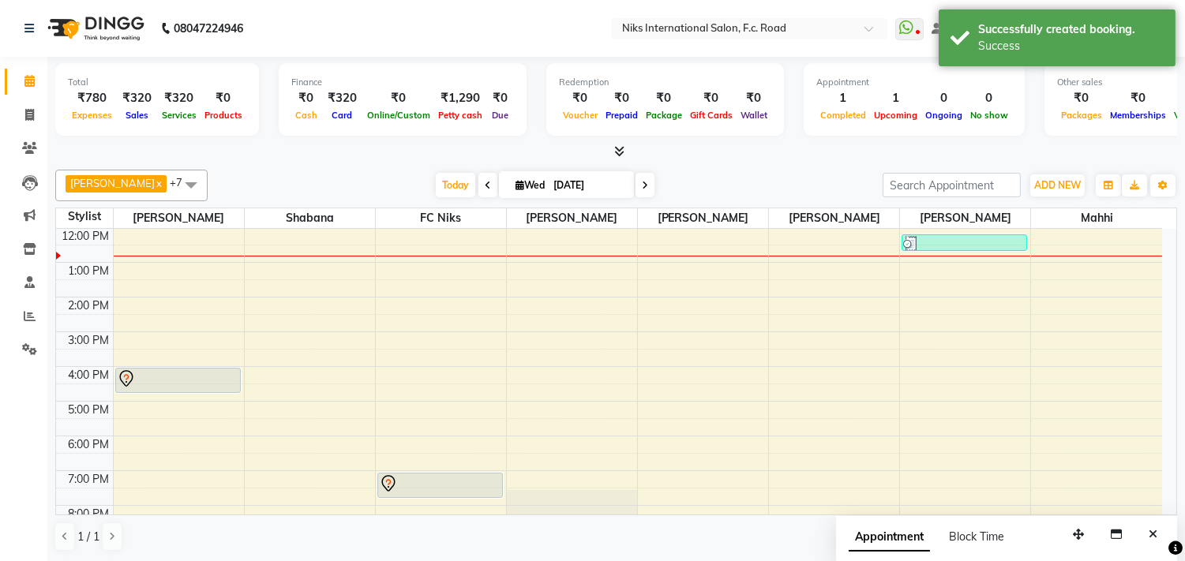
click at [1147, 526] on button "Close" at bounding box center [1153, 535] width 23 height 24
